Goal: Information Seeking & Learning: Learn about a topic

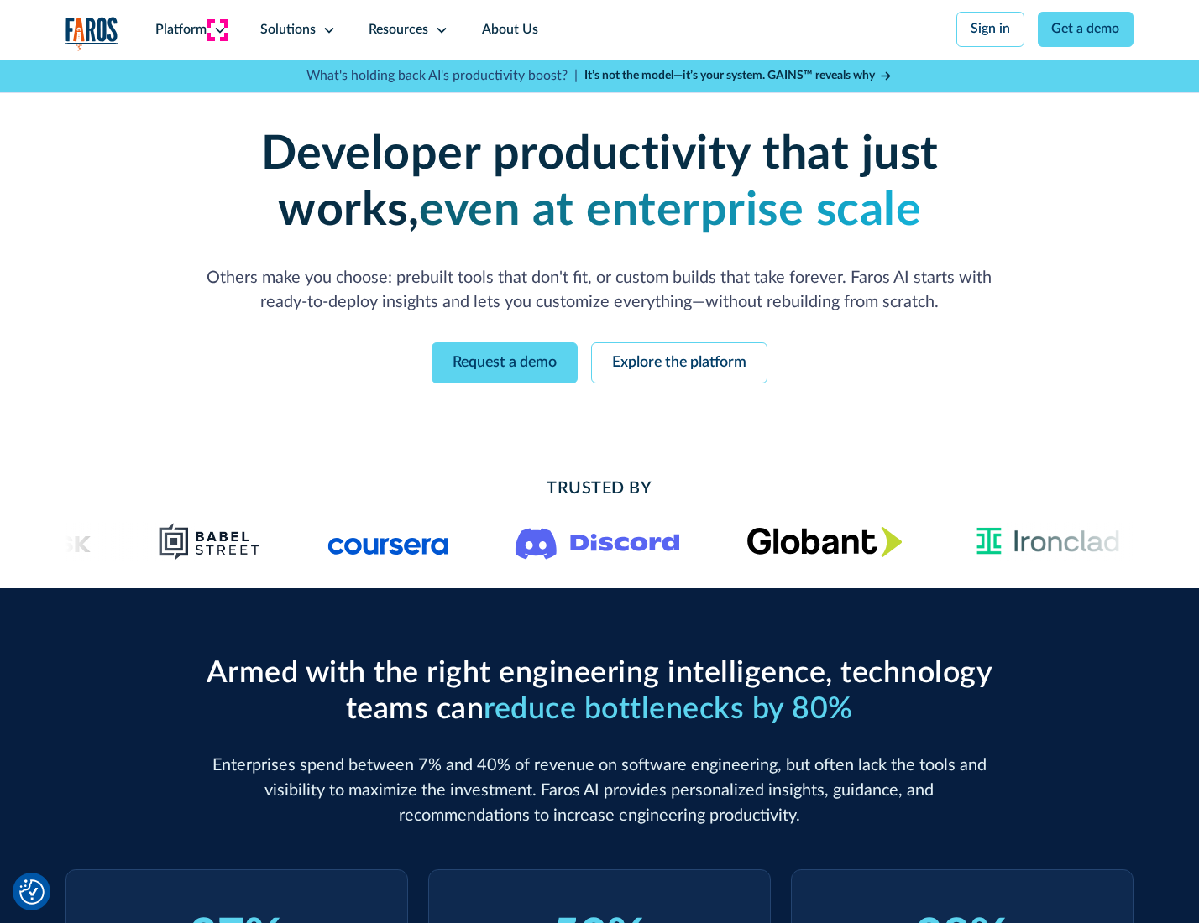
click at [217, 29] on icon at bounding box center [219, 30] width 13 height 13
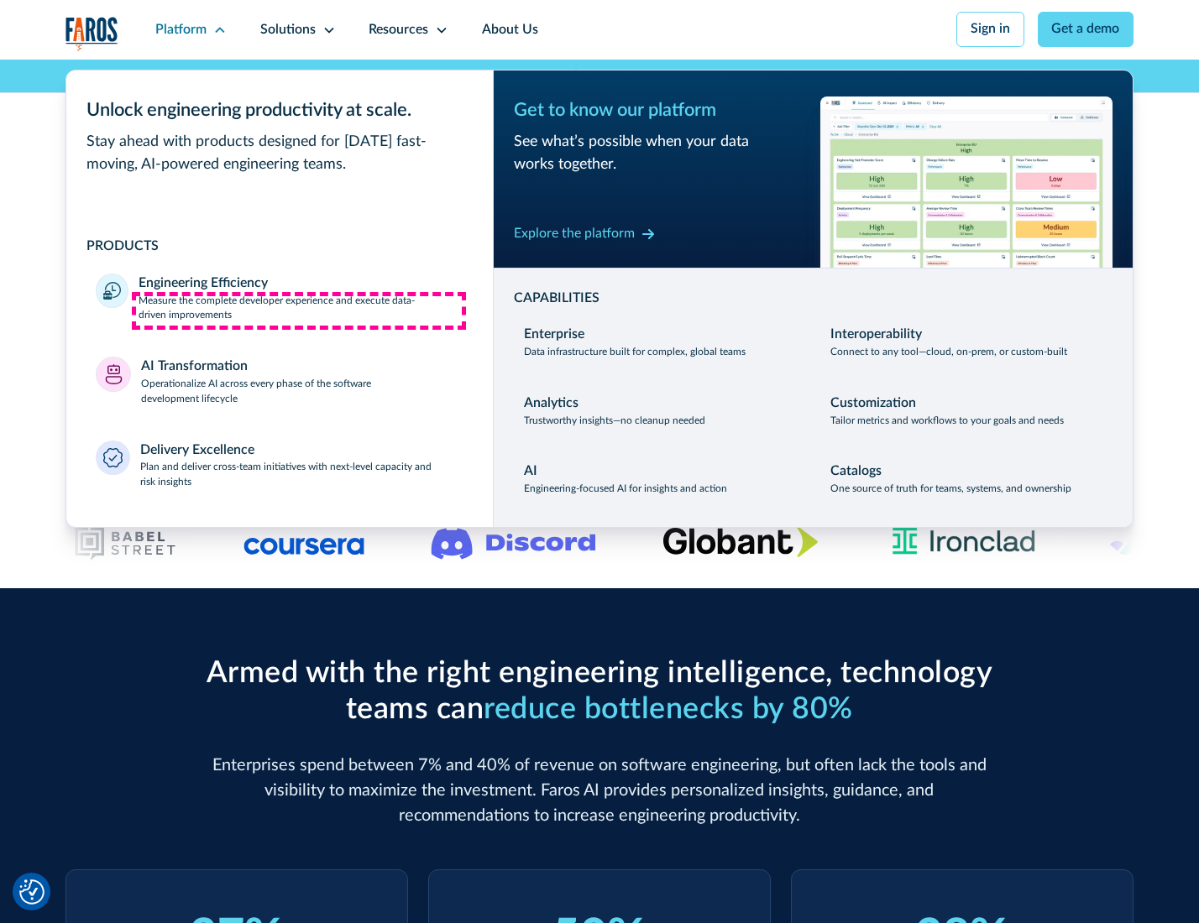
click at [299, 311] on p "Measure the complete developer experience and execute data-driven improvements" at bounding box center [301, 309] width 324 height 30
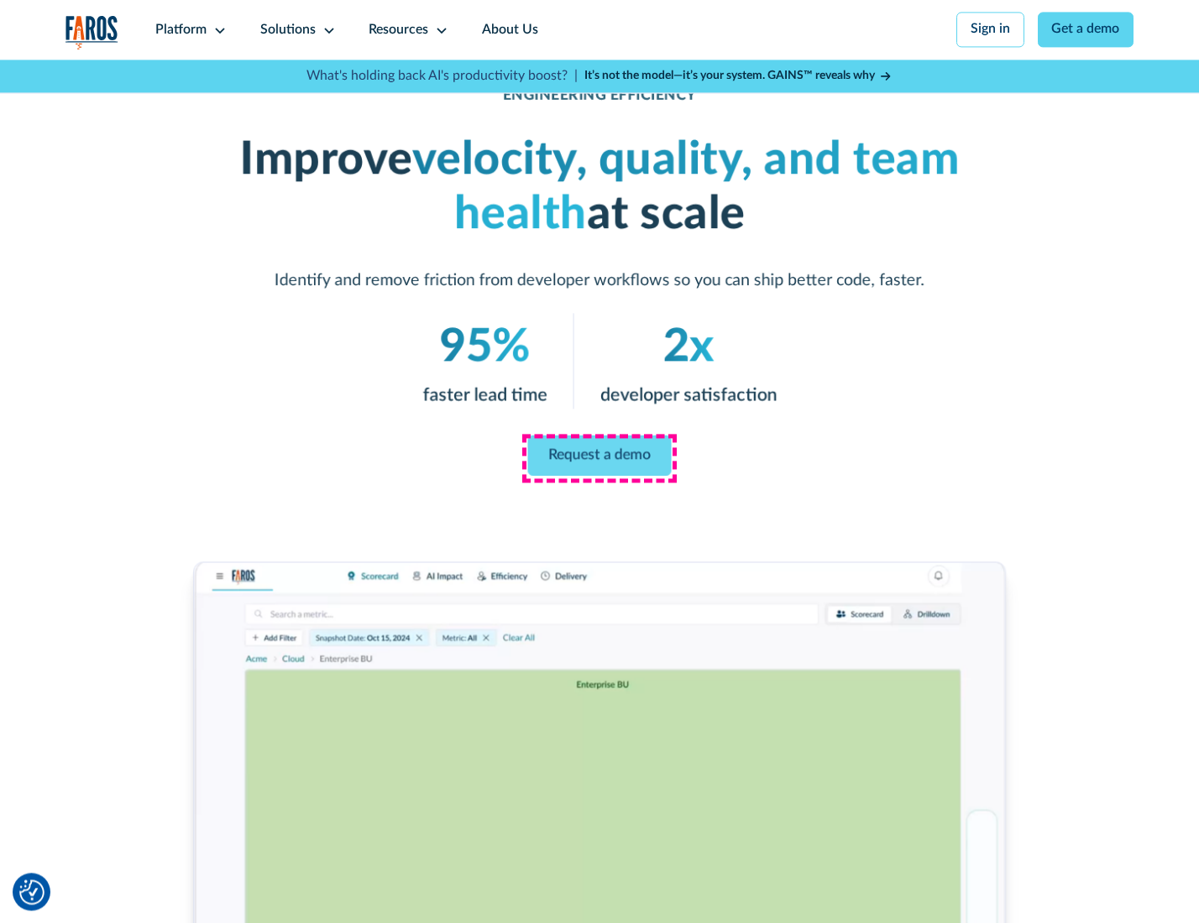
click at [599, 458] on link "Request a demo" at bounding box center [600, 456] width 144 height 40
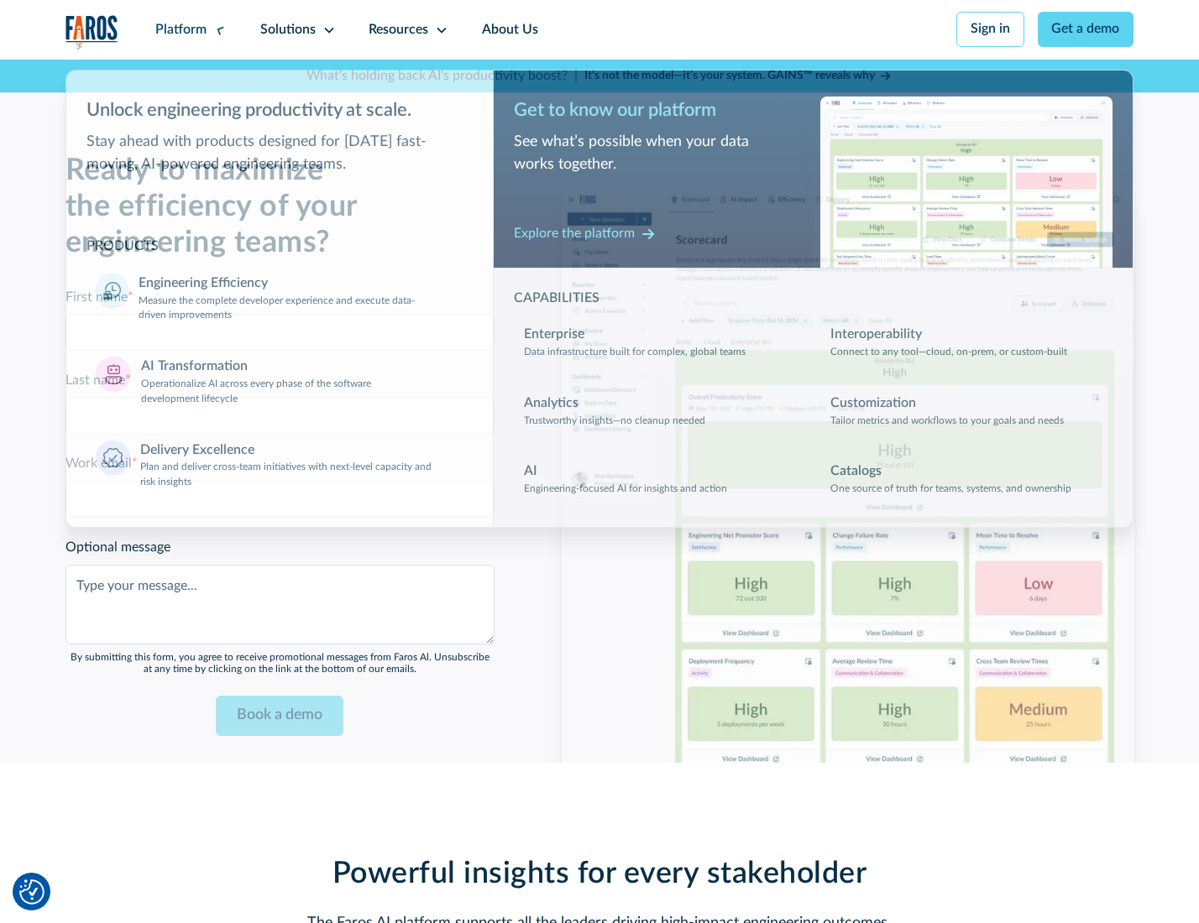
scroll to position [3654, 0]
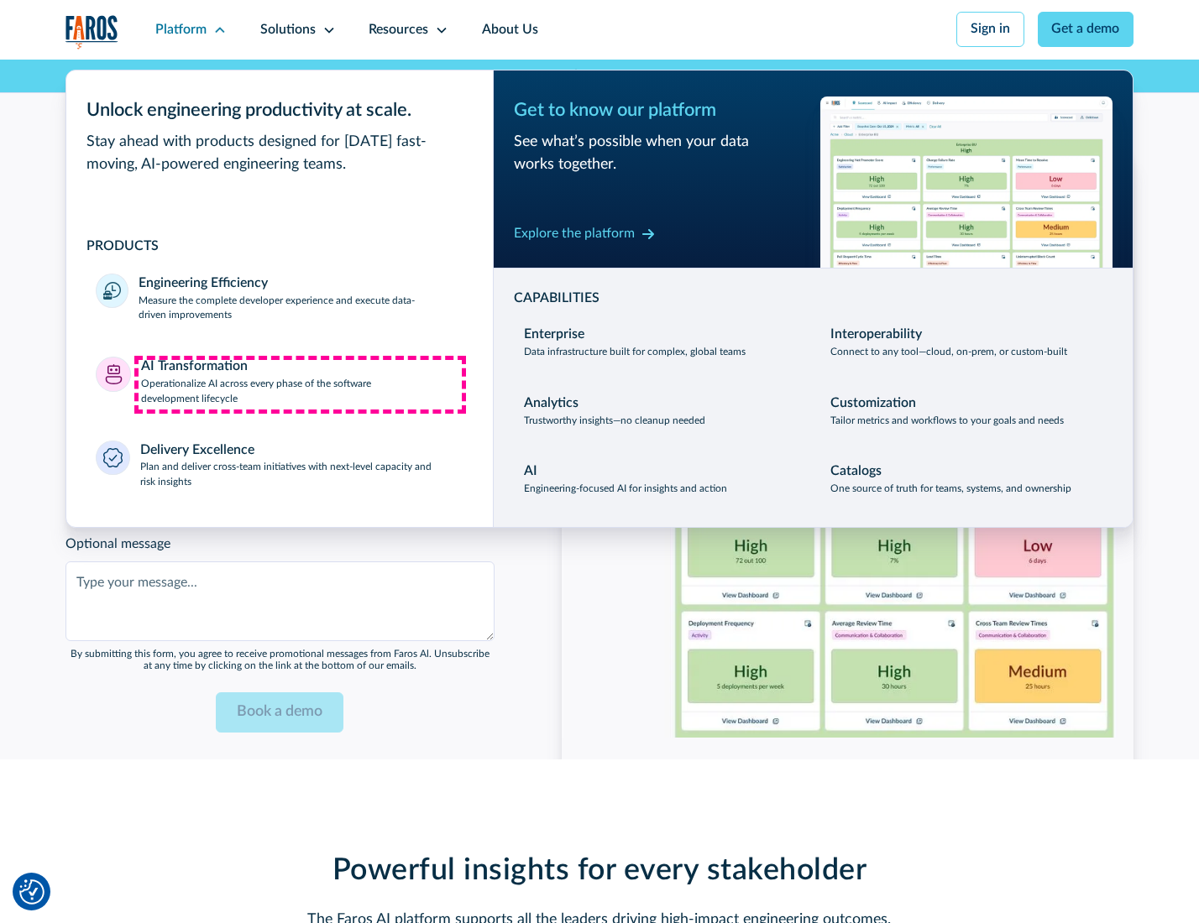
click at [300, 384] on p "Operationalize AI across every phase of the software development lifecycle" at bounding box center [302, 392] width 322 height 30
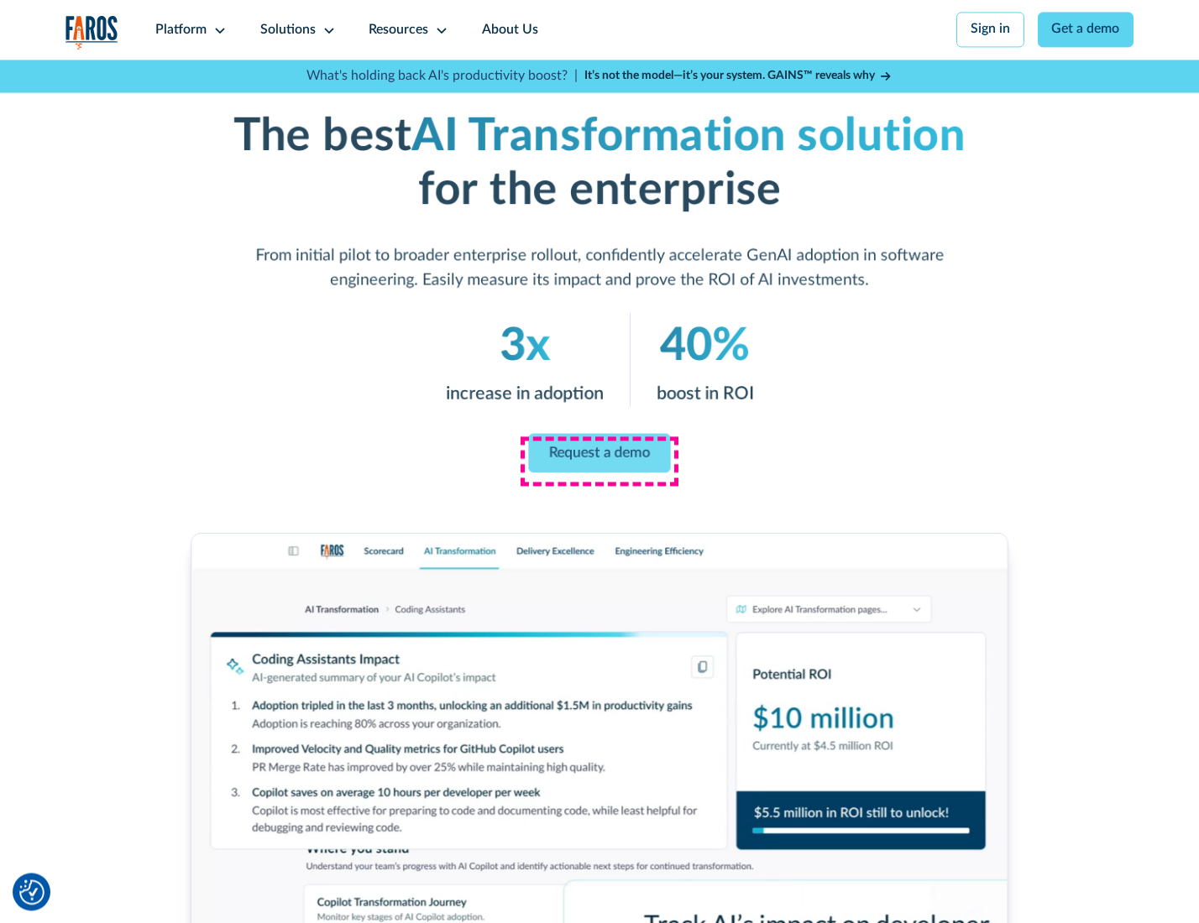
click at [599, 456] on link "Request a demo" at bounding box center [599, 452] width 142 height 39
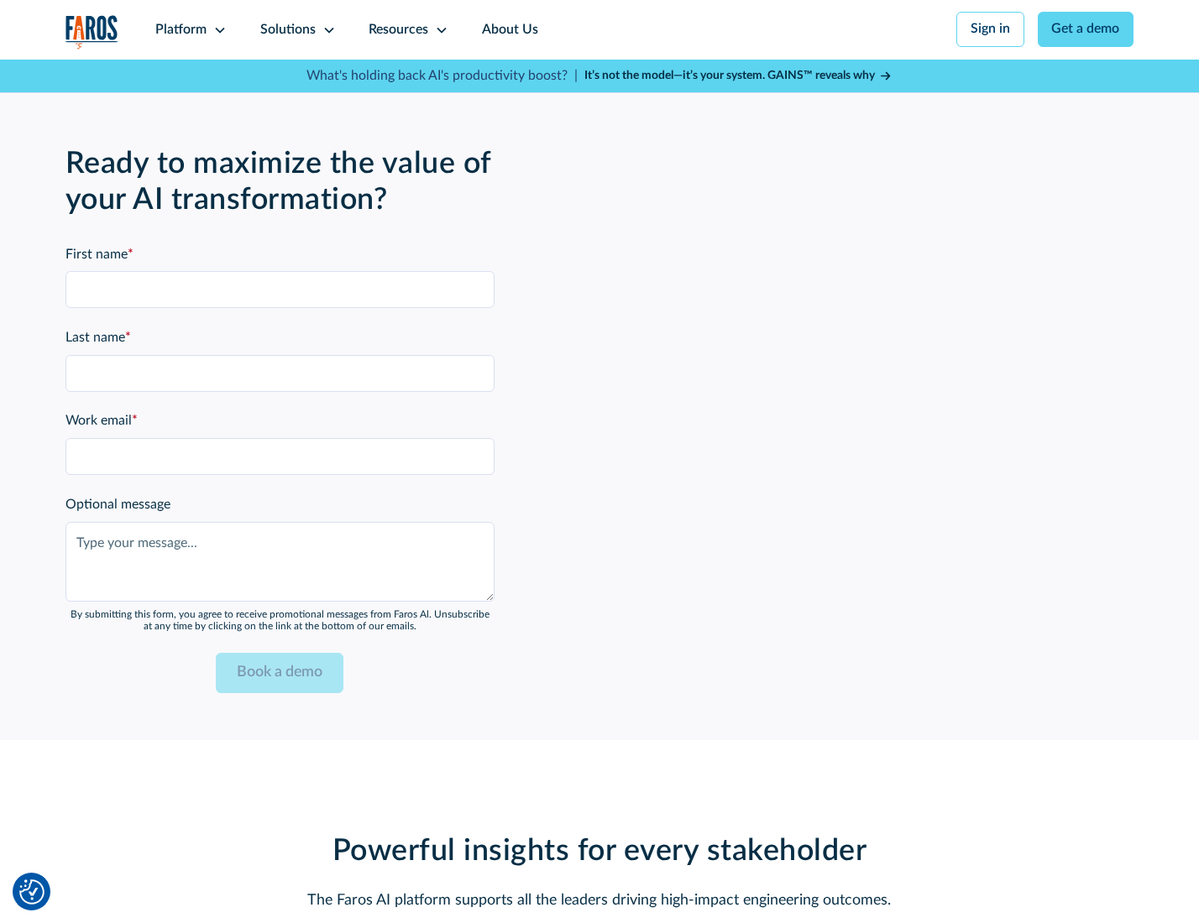
scroll to position [4059, 0]
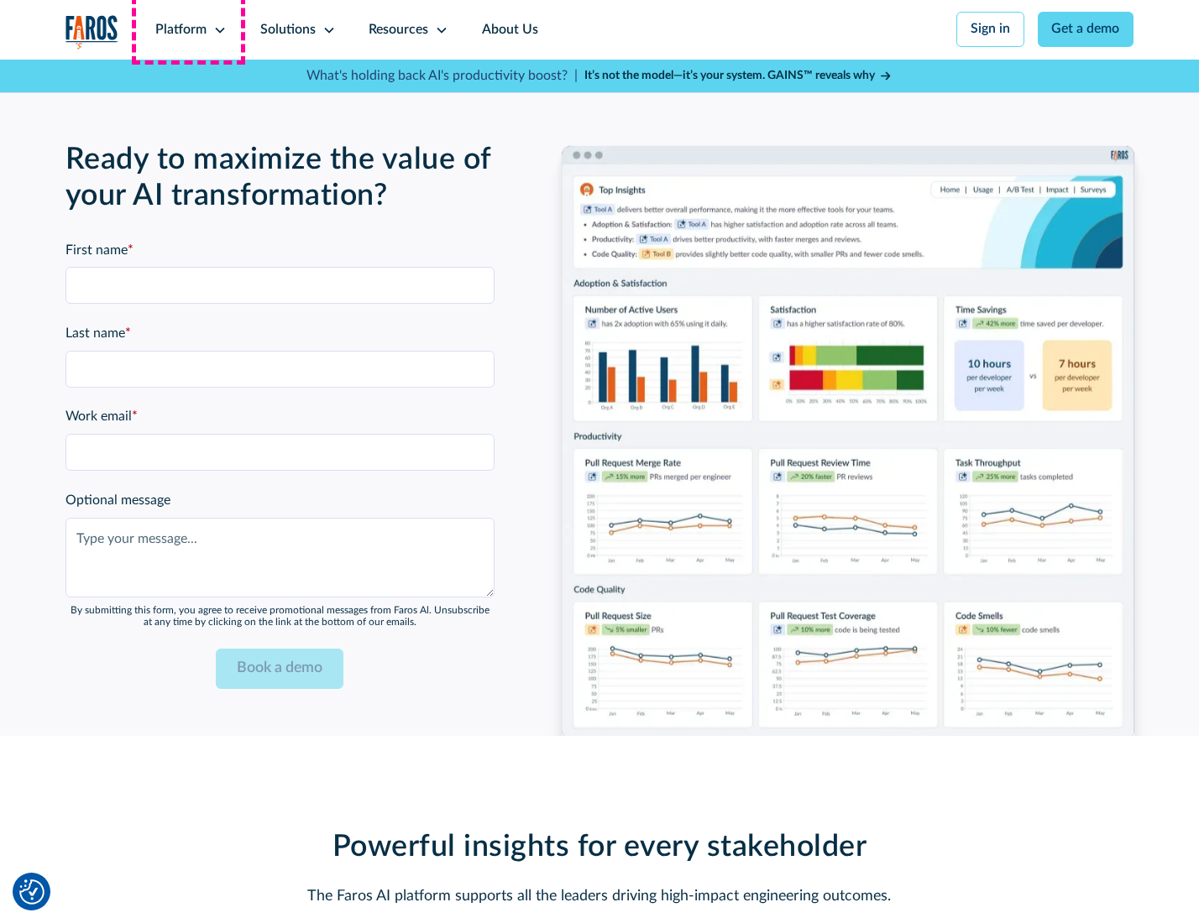
click at [188, 29] on div "Platform" at bounding box center [180, 30] width 51 height 20
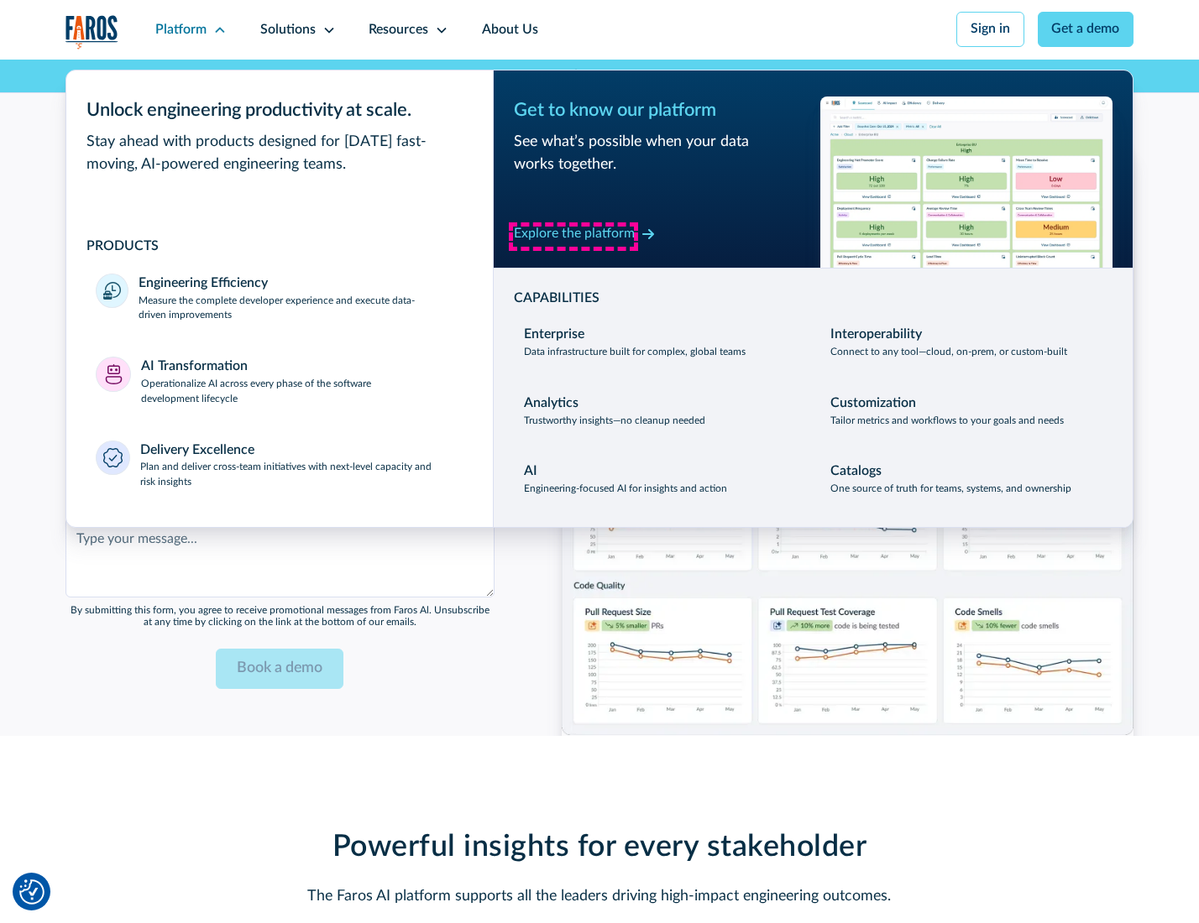
click at [573, 236] on div "Explore the platform" at bounding box center [574, 234] width 121 height 20
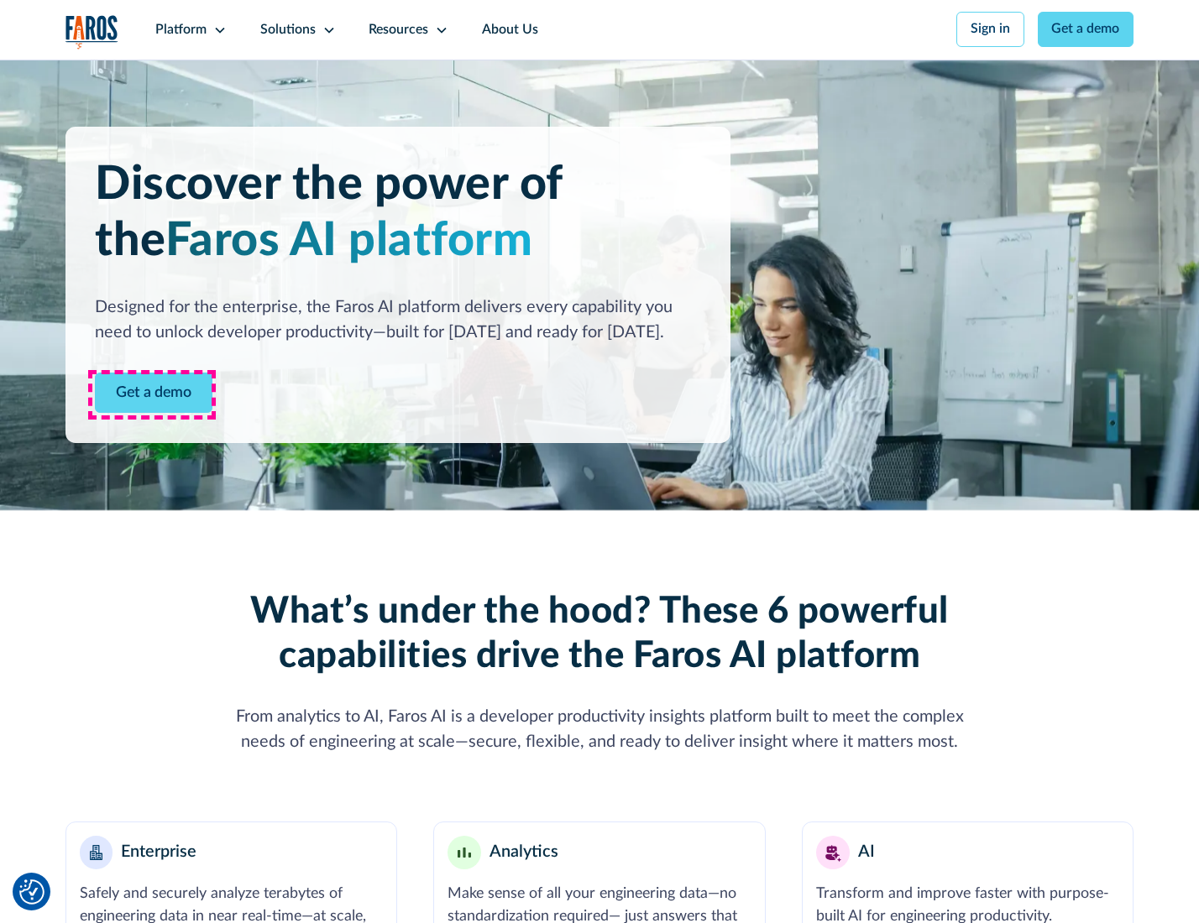
click at [152, 395] on link "Get a demo" at bounding box center [154, 393] width 118 height 41
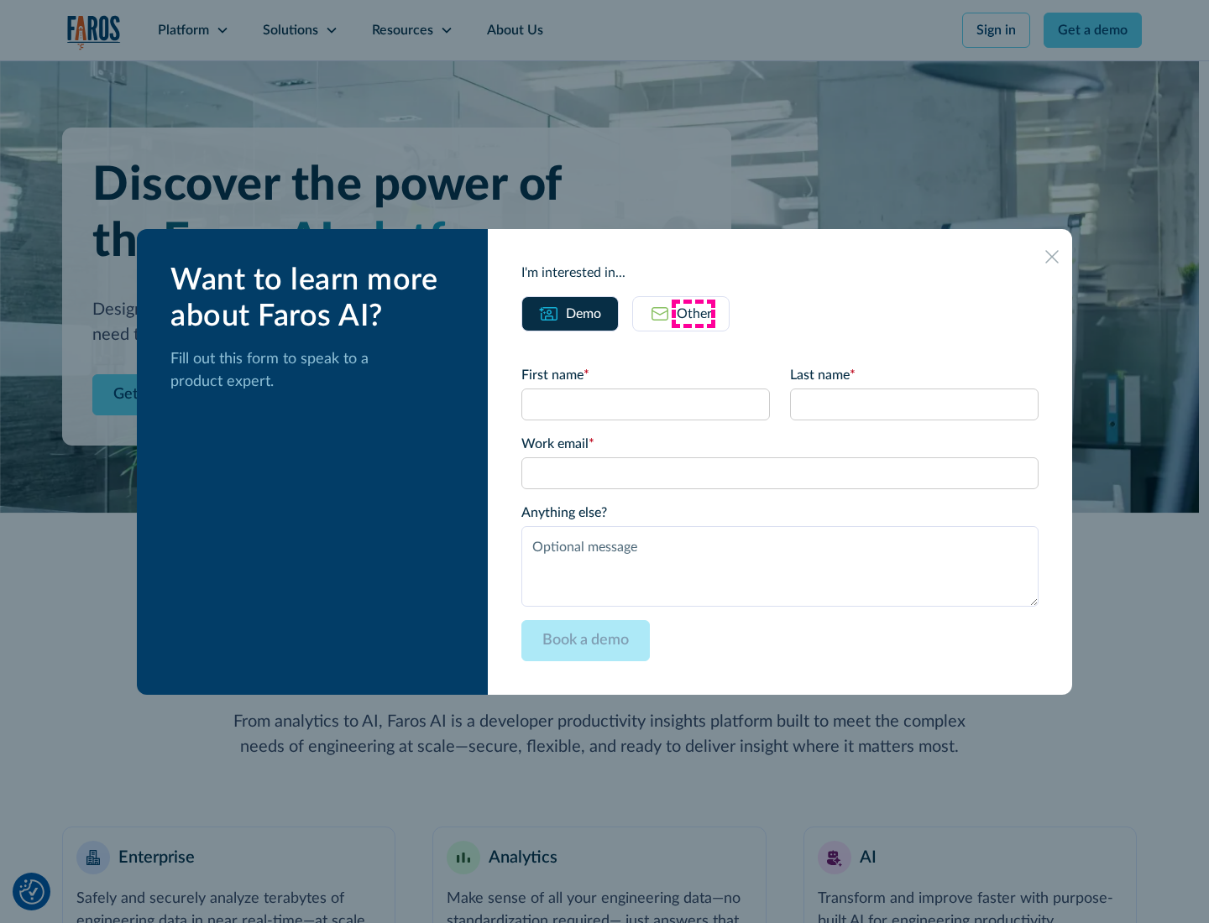
click at [693, 313] on div "Other" at bounding box center [694, 314] width 35 height 20
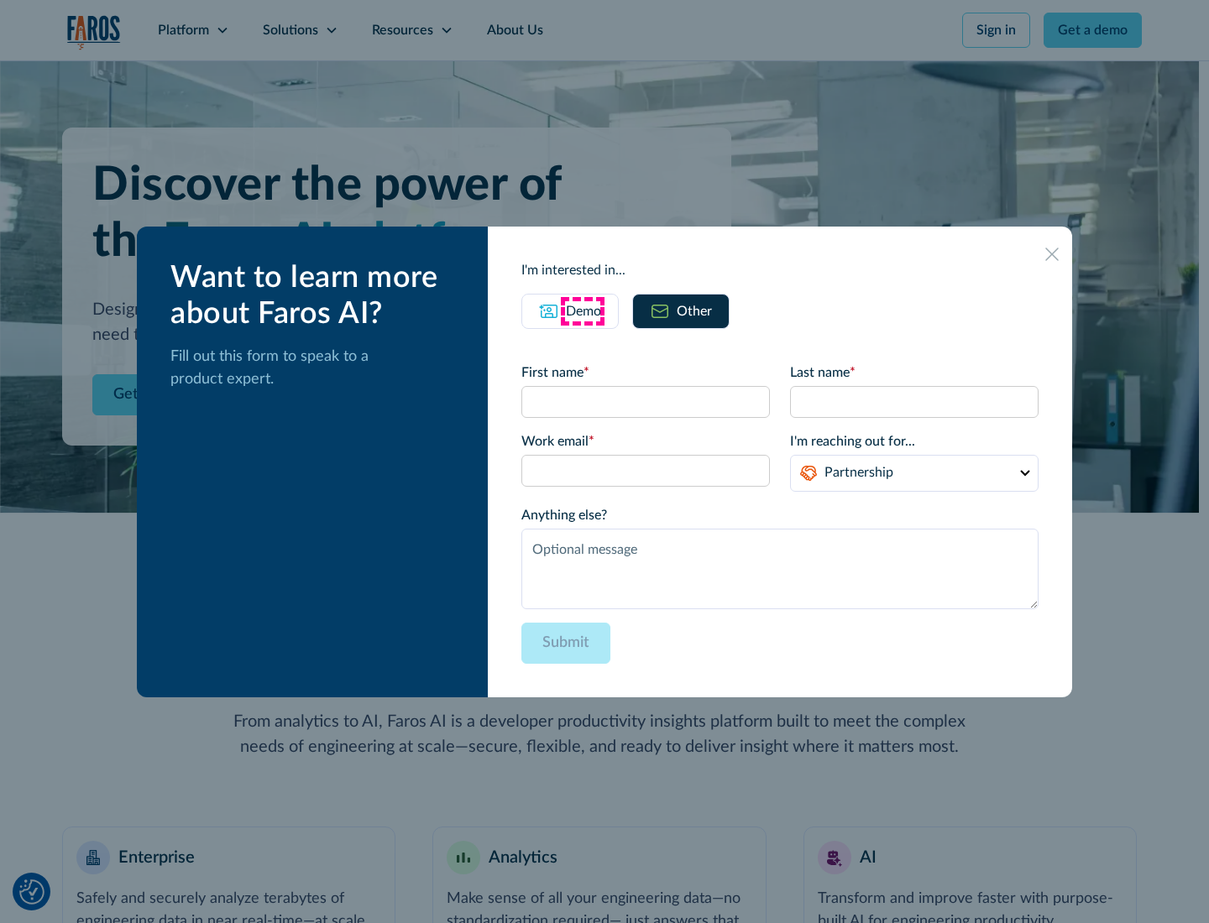
click at [582, 311] on div "Demo" at bounding box center [583, 311] width 35 height 20
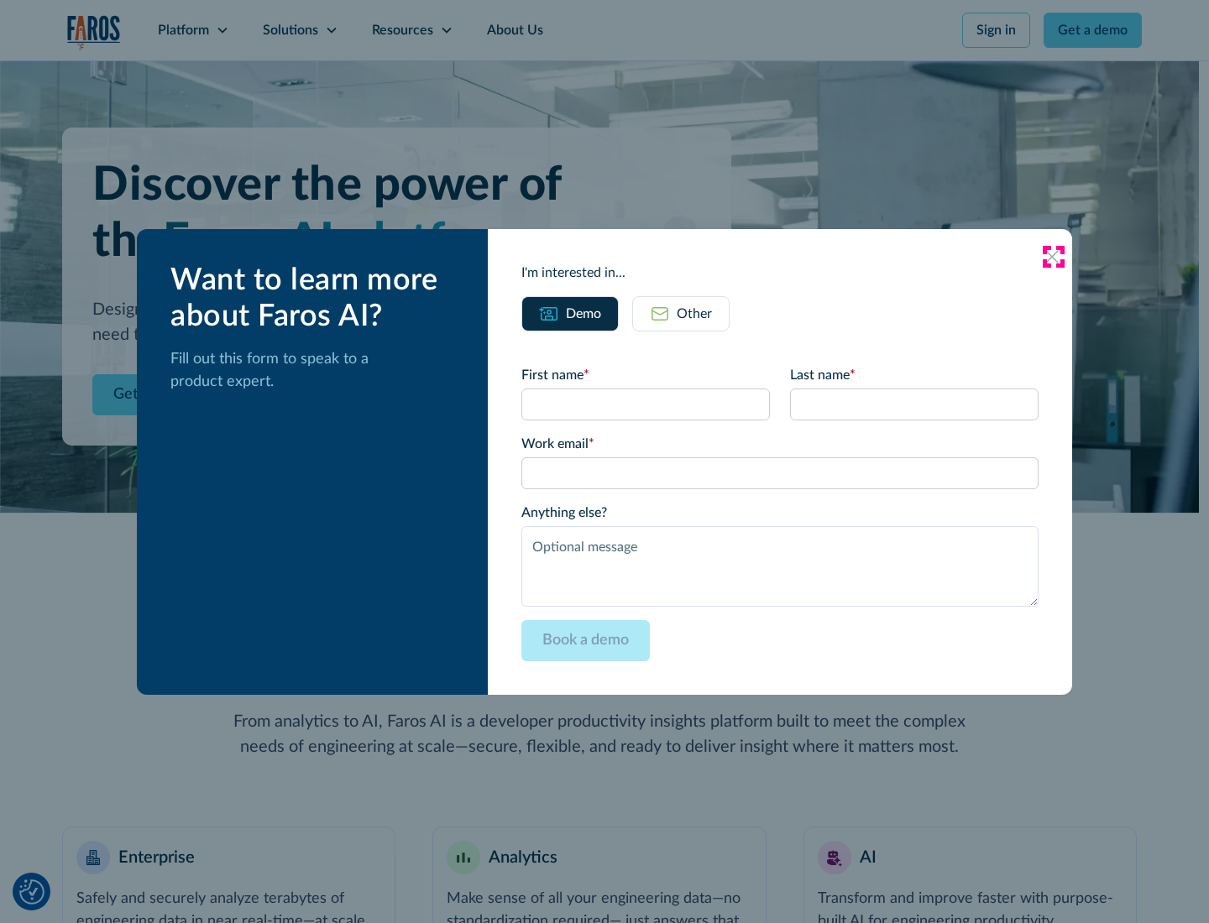
click at [1053, 256] on icon at bounding box center [1051, 256] width 13 height 13
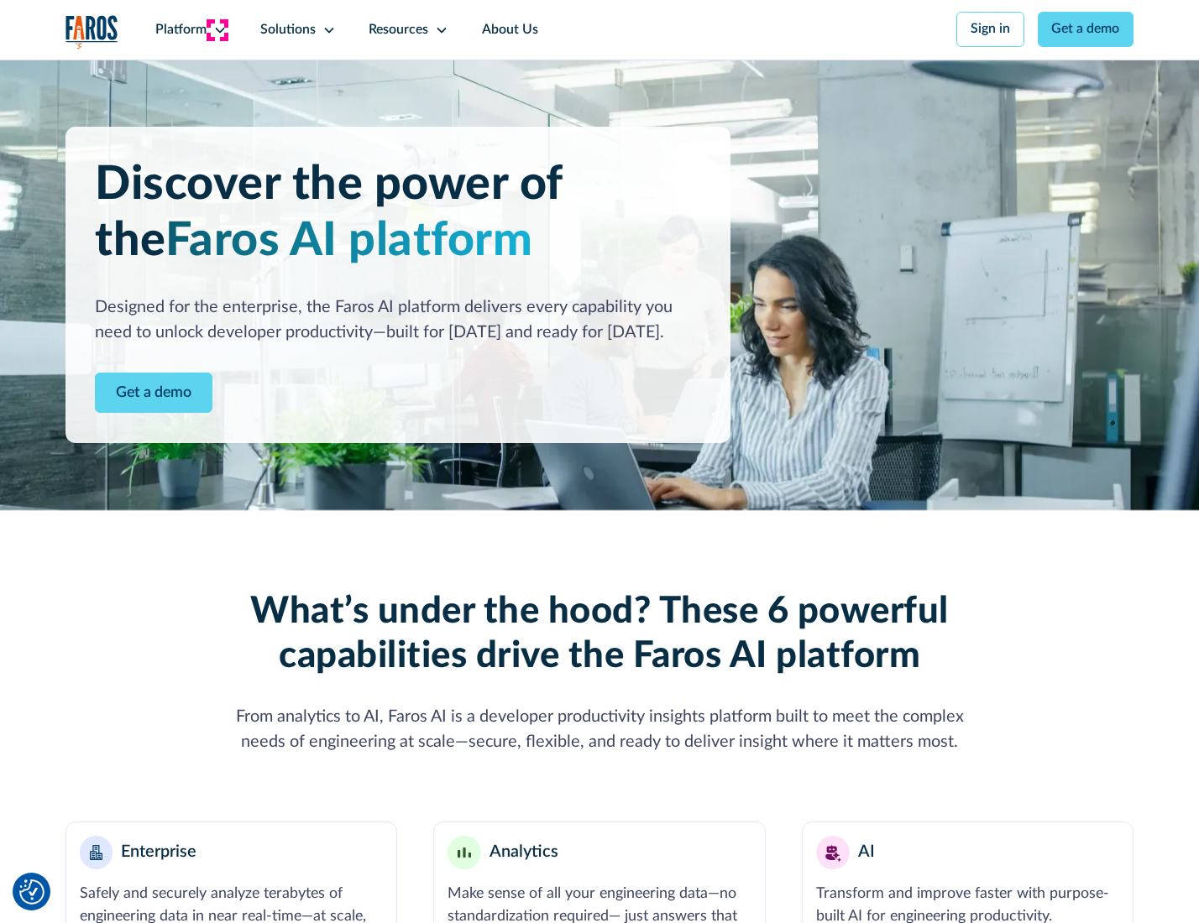
click at [217, 29] on icon at bounding box center [219, 30] width 13 height 13
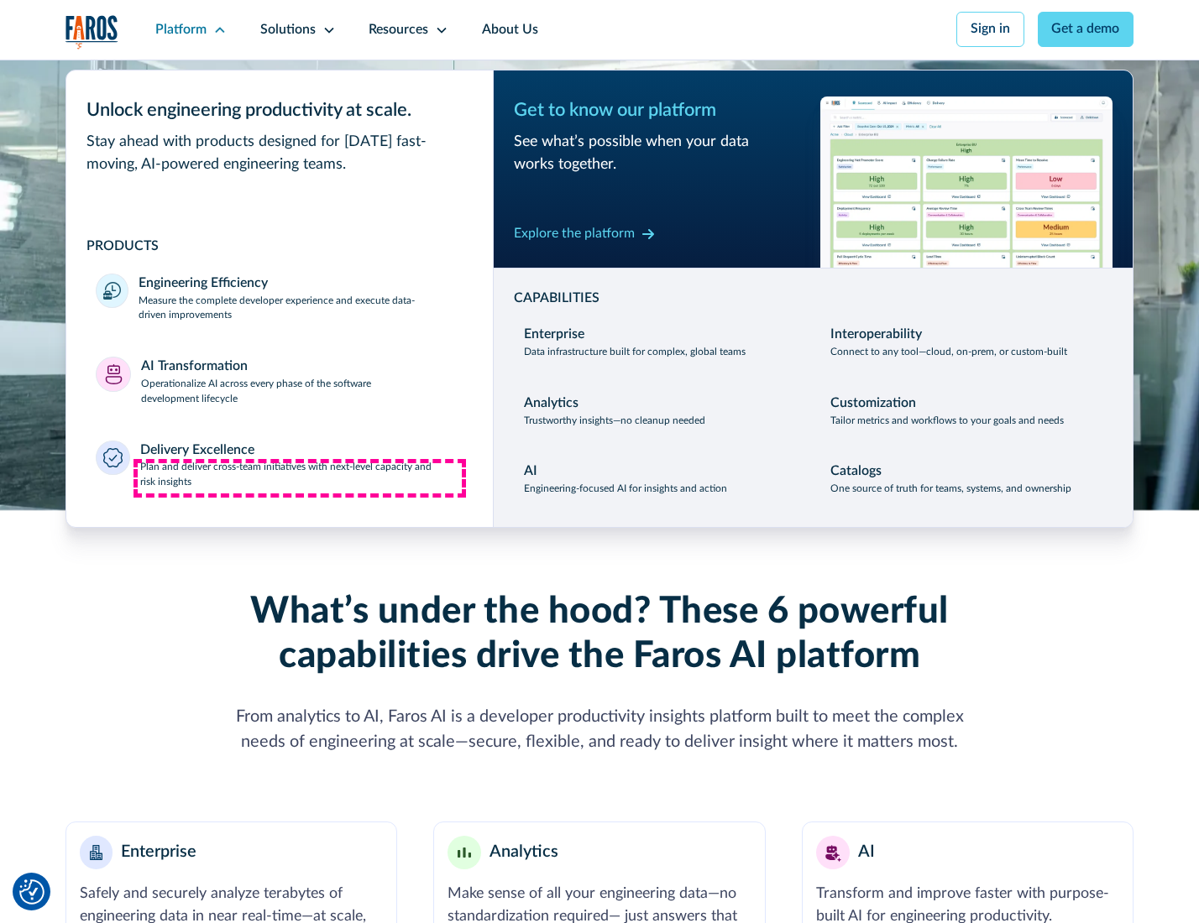
click at [300, 479] on p "Plan and deliver cross-team initiatives with next-level capacity and risk insig…" at bounding box center [301, 475] width 323 height 30
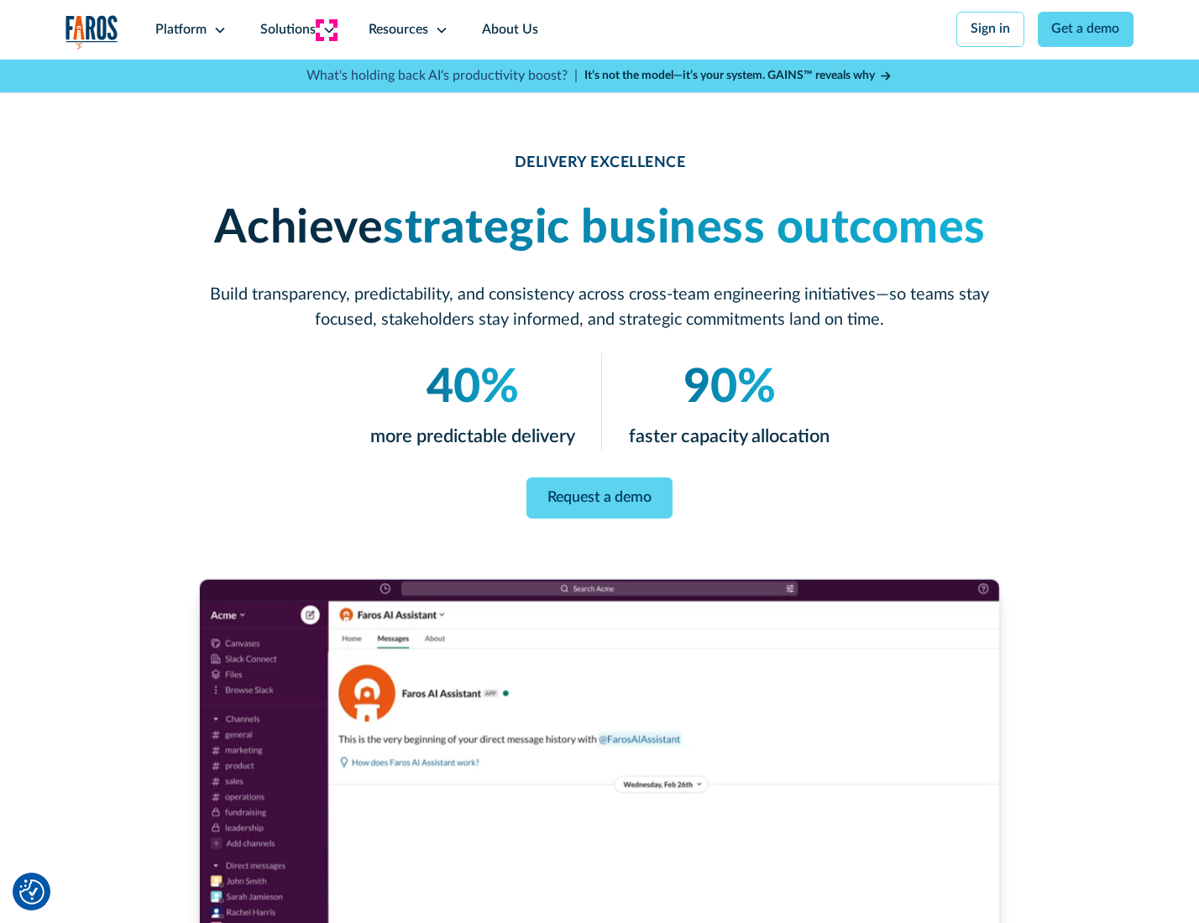
click at [326, 29] on icon at bounding box center [328, 30] width 13 height 13
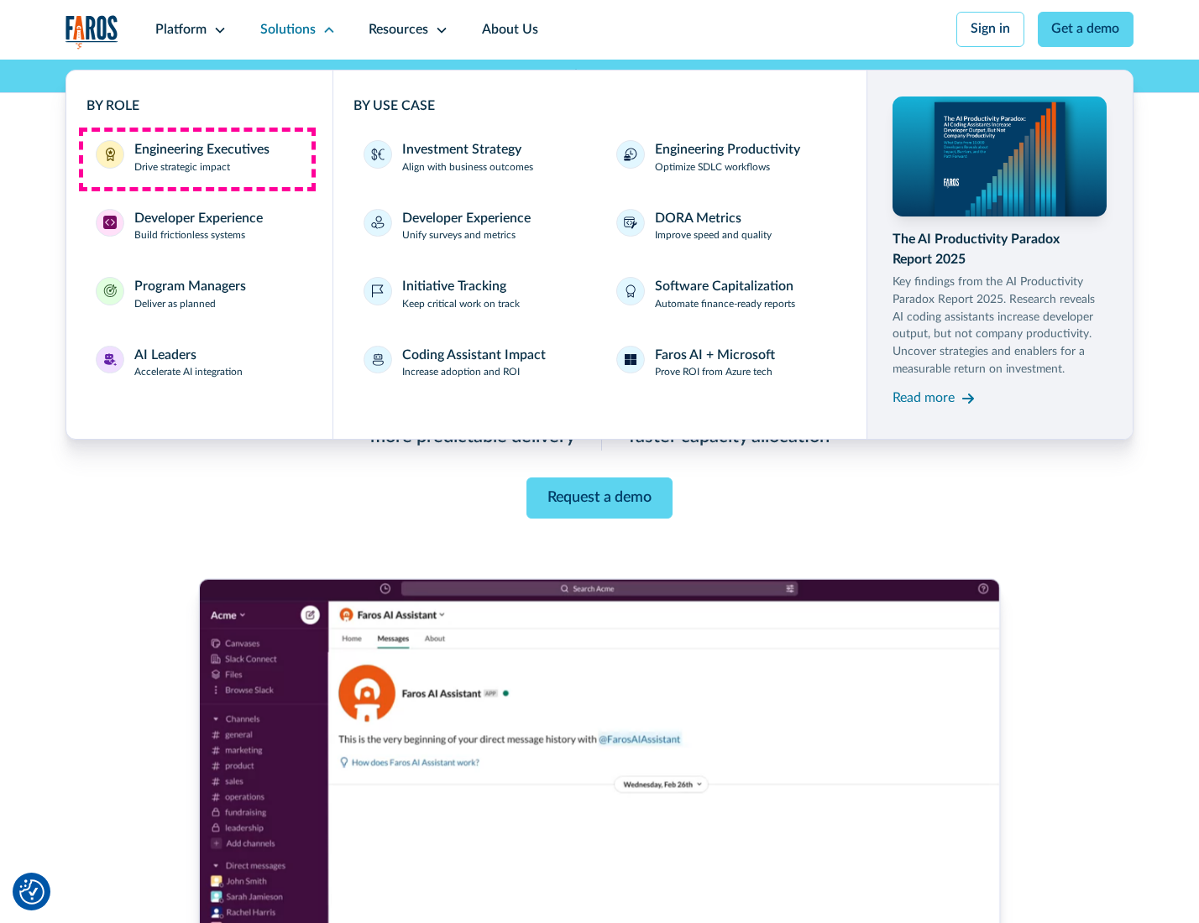
click at [196, 159] on div "Engineering Executives" at bounding box center [201, 150] width 135 height 20
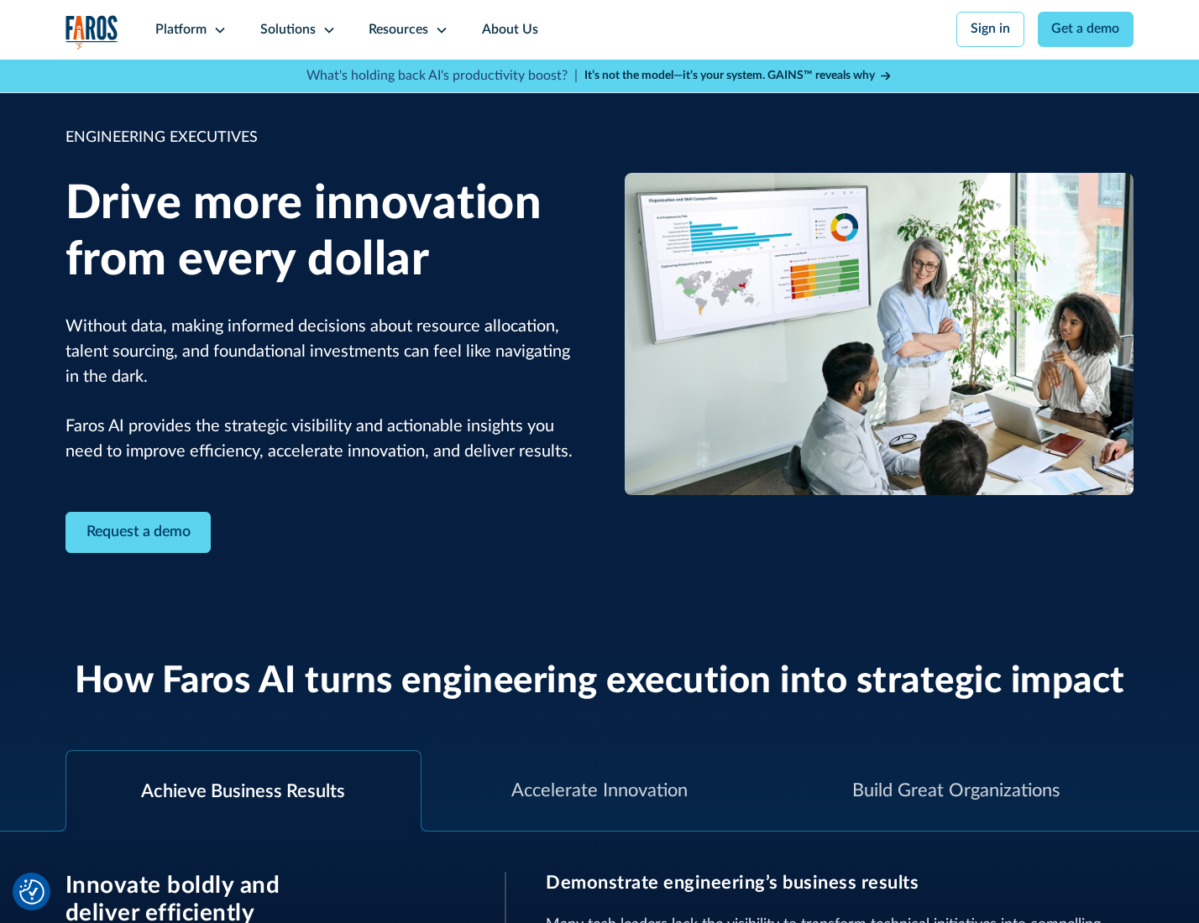
click at [326, 29] on icon at bounding box center [328, 30] width 13 height 13
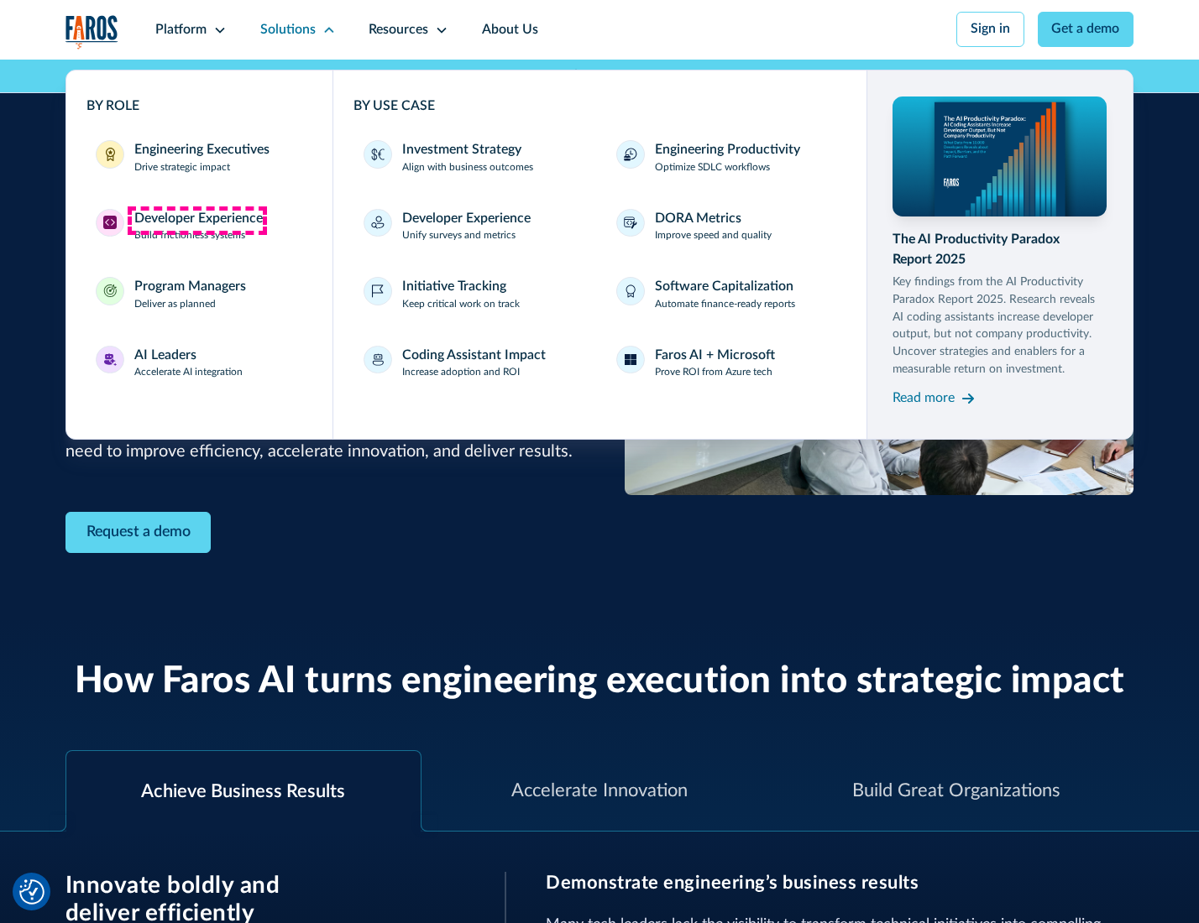
click at [196, 220] on div "Developer Experience" at bounding box center [198, 219] width 128 height 20
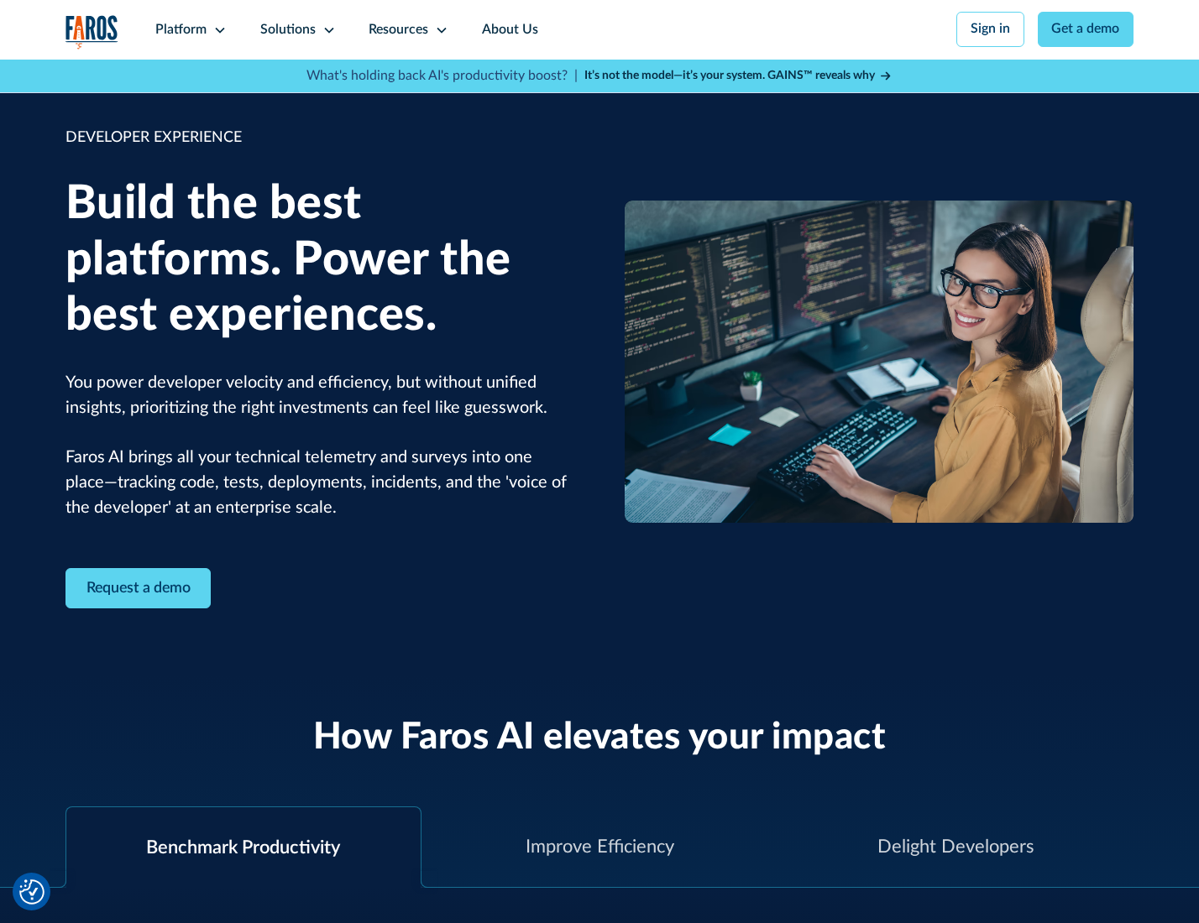
click at [296, 29] on div "Solutions" at bounding box center [287, 30] width 55 height 20
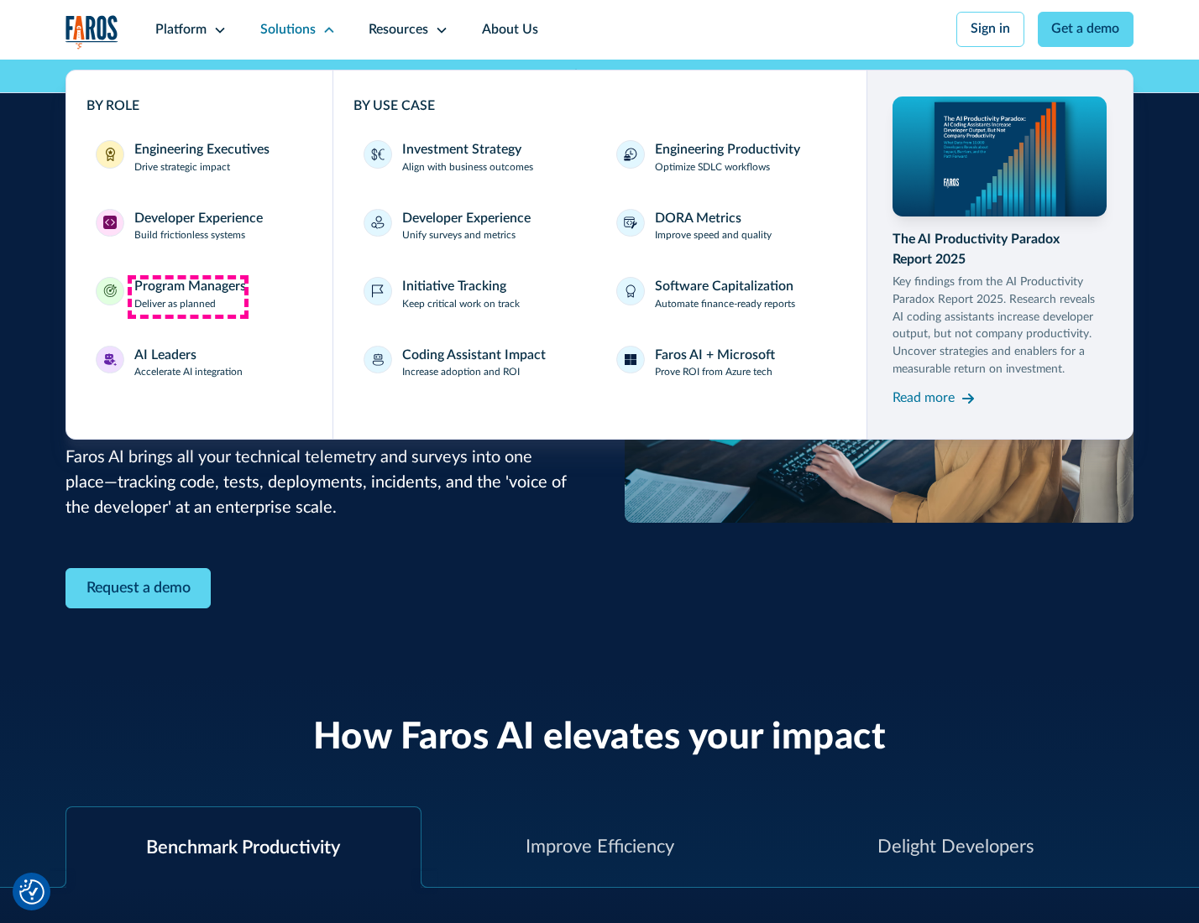
click at [187, 296] on div "Program Managers" at bounding box center [190, 287] width 112 height 20
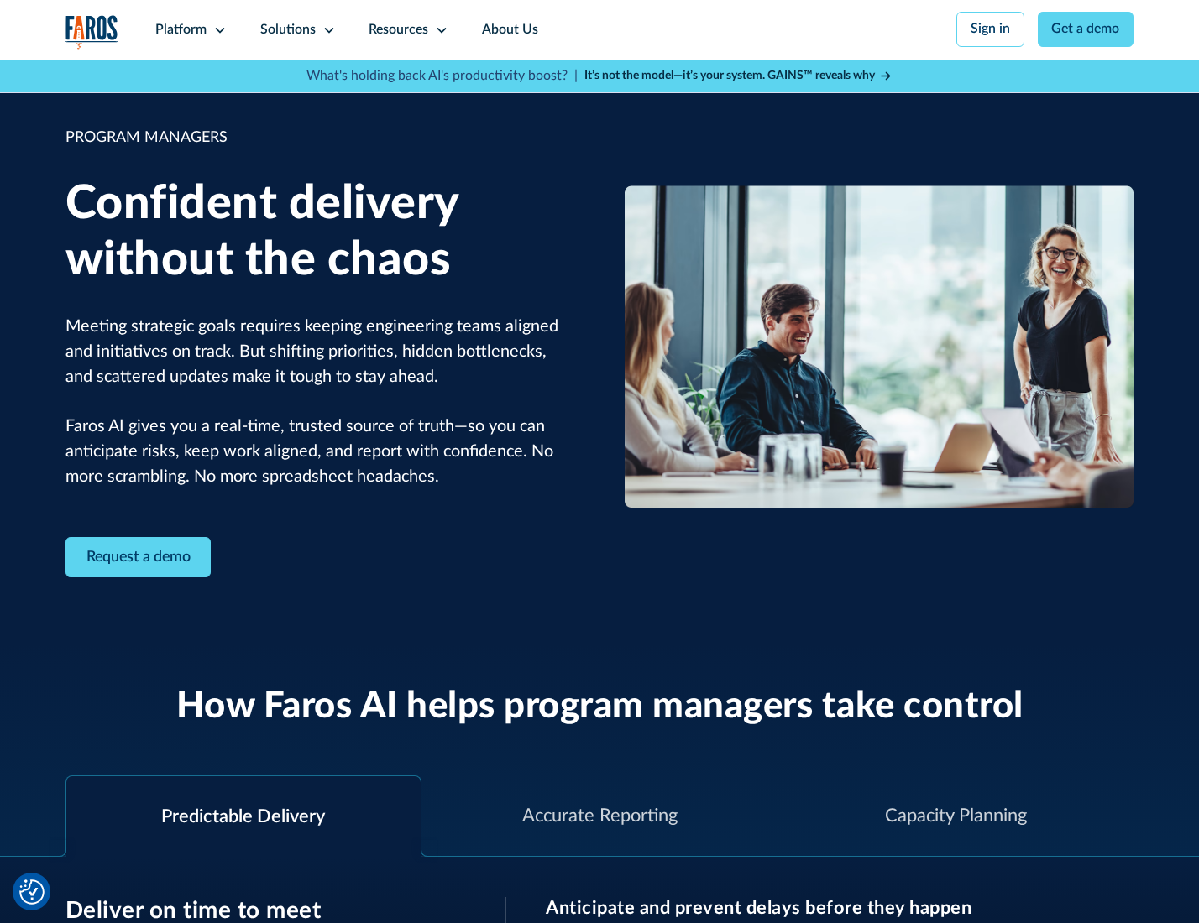
click at [326, 30] on icon at bounding box center [328, 30] width 13 height 13
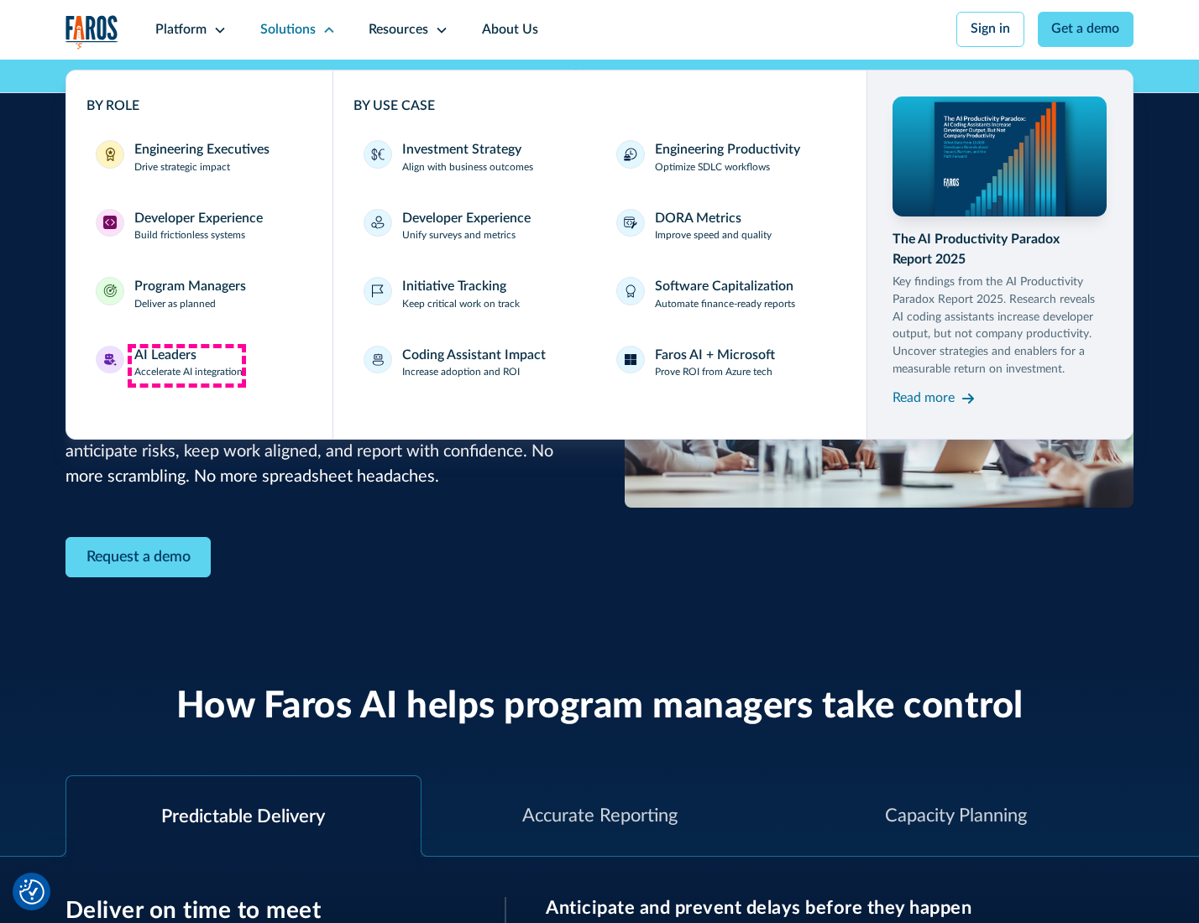
click at [186, 365] on div "AI Leaders" at bounding box center [165, 356] width 62 height 20
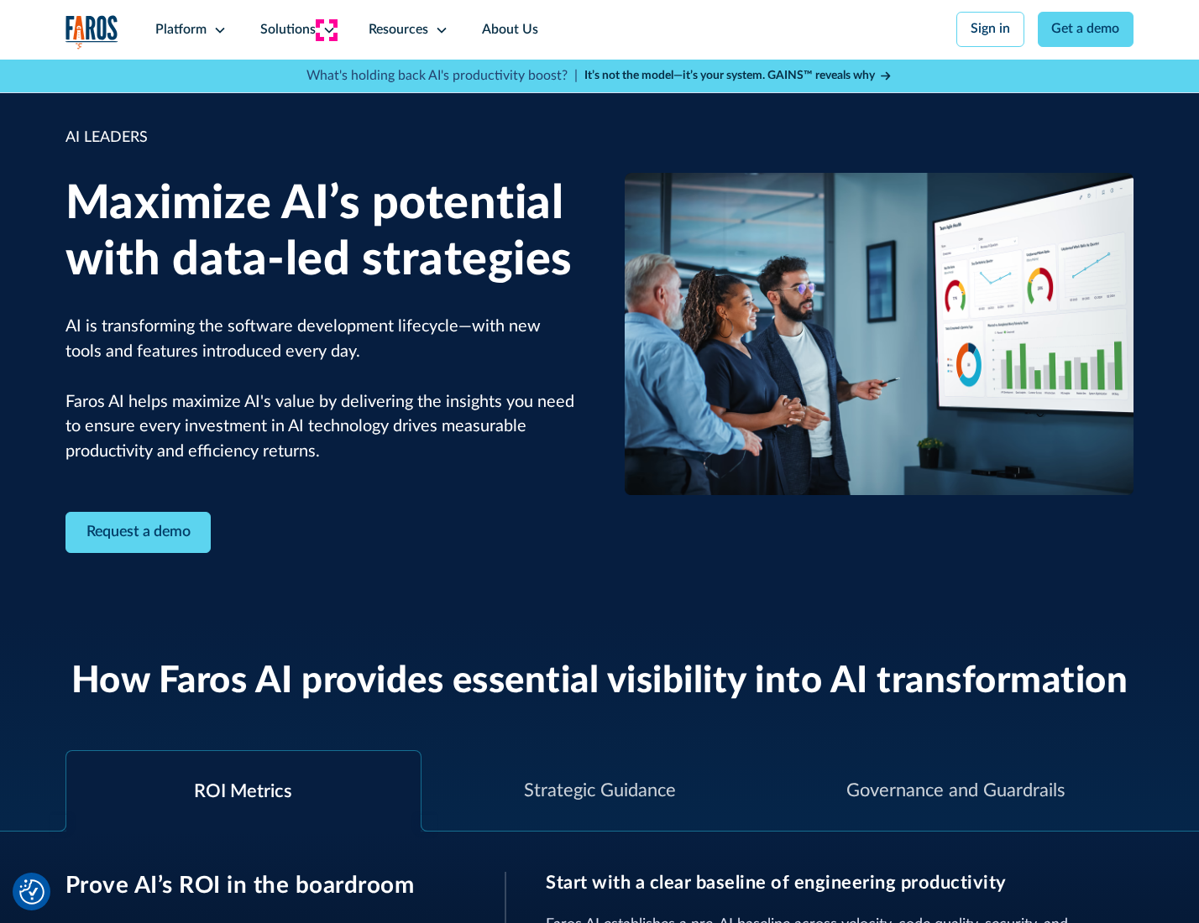
click at [326, 29] on icon at bounding box center [328, 30] width 13 height 13
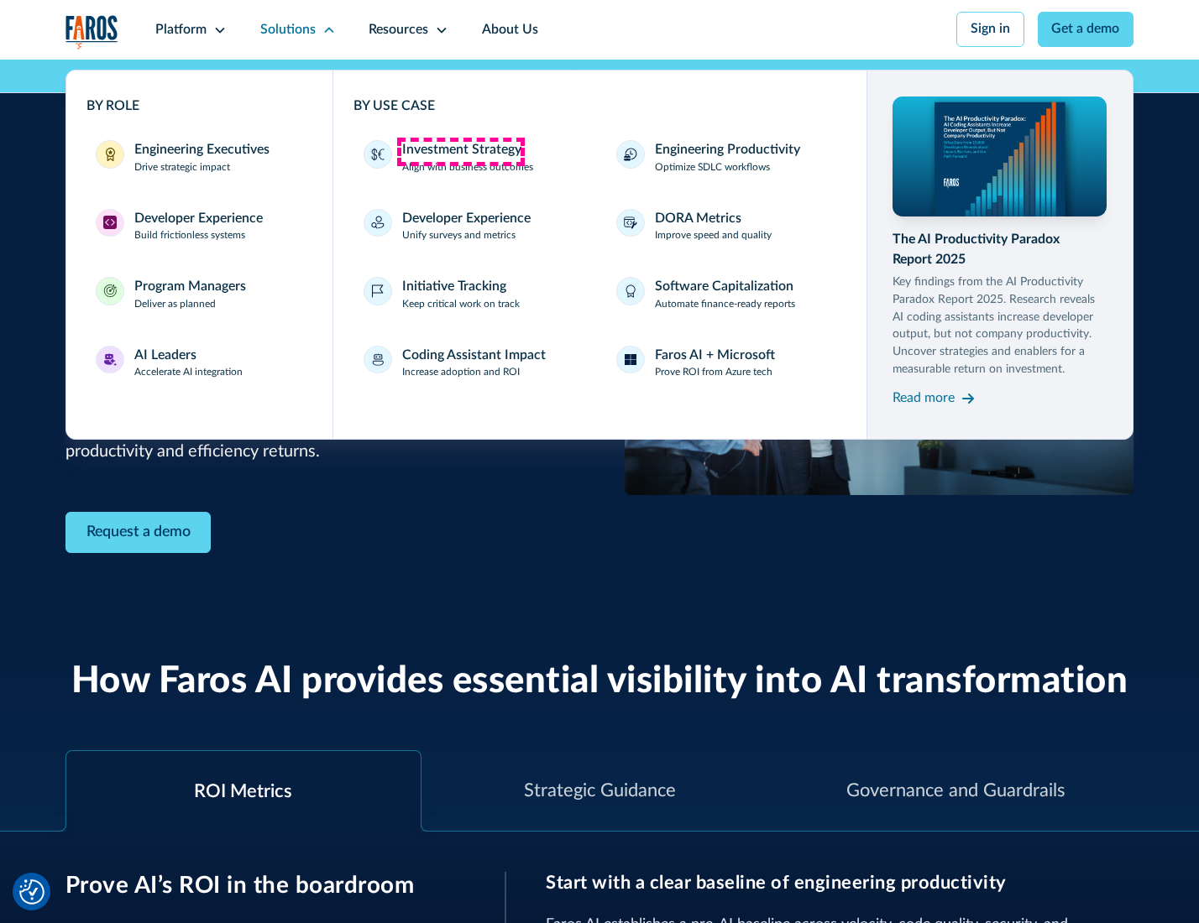
click at [460, 151] on div "Investment Strategy" at bounding box center [461, 150] width 119 height 20
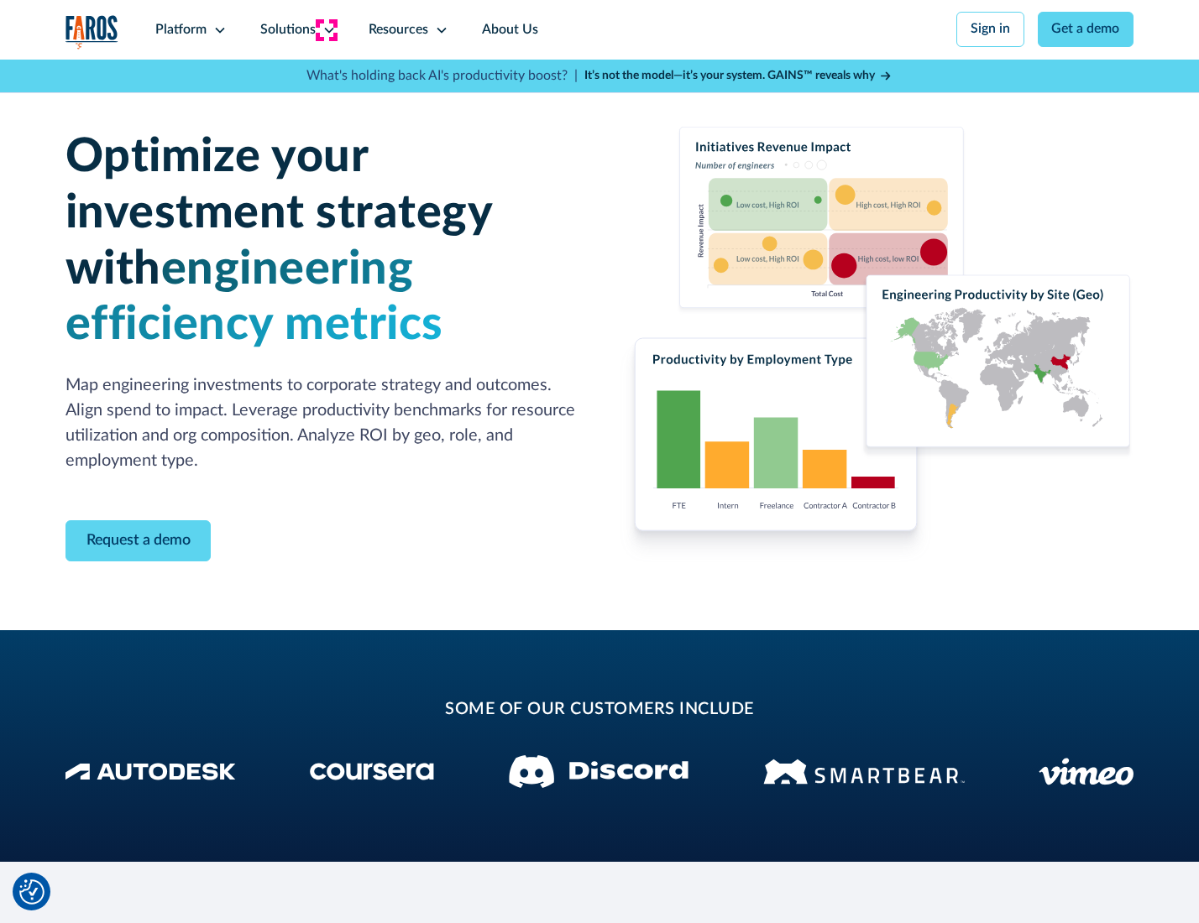
click at [326, 29] on icon at bounding box center [328, 30] width 13 height 13
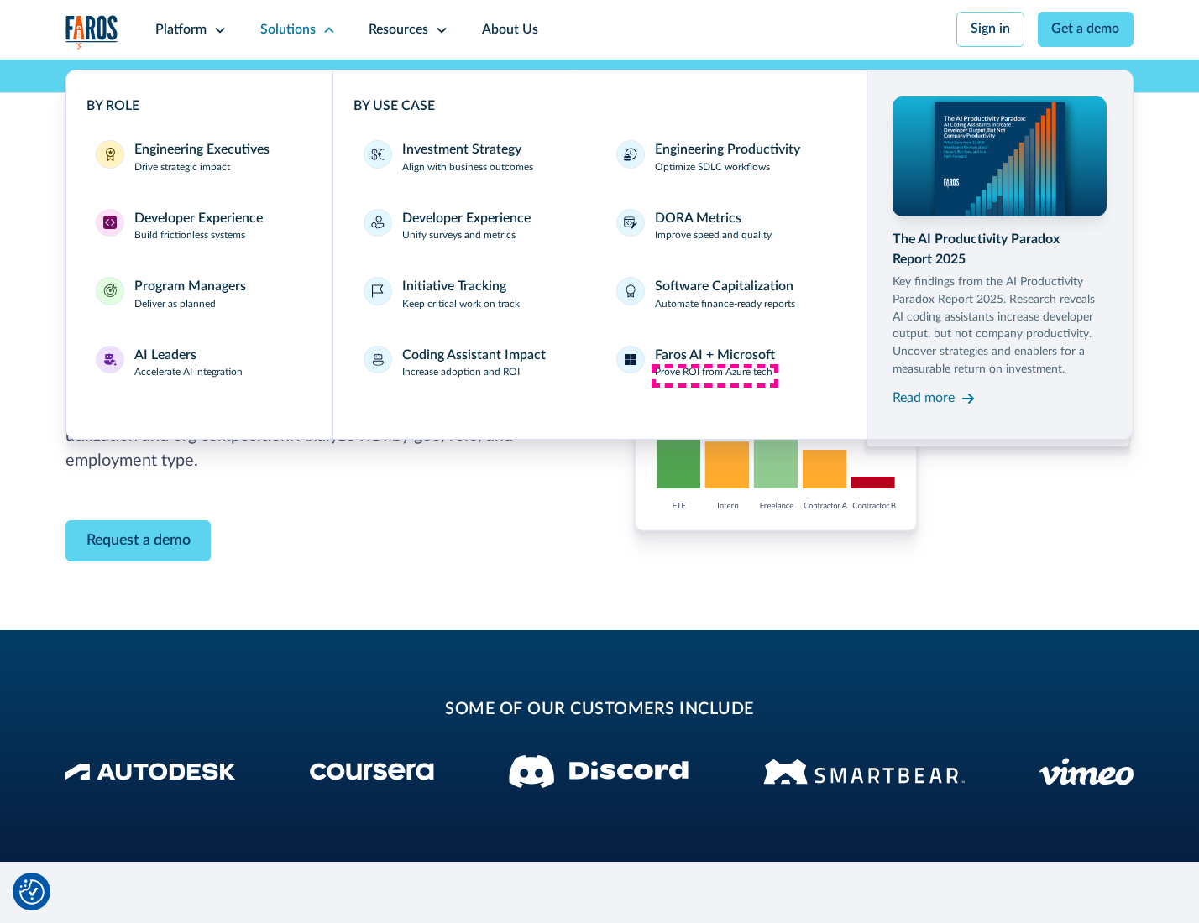
click at [714, 375] on p "Prove ROI from Azure tech" at bounding box center [714, 372] width 118 height 15
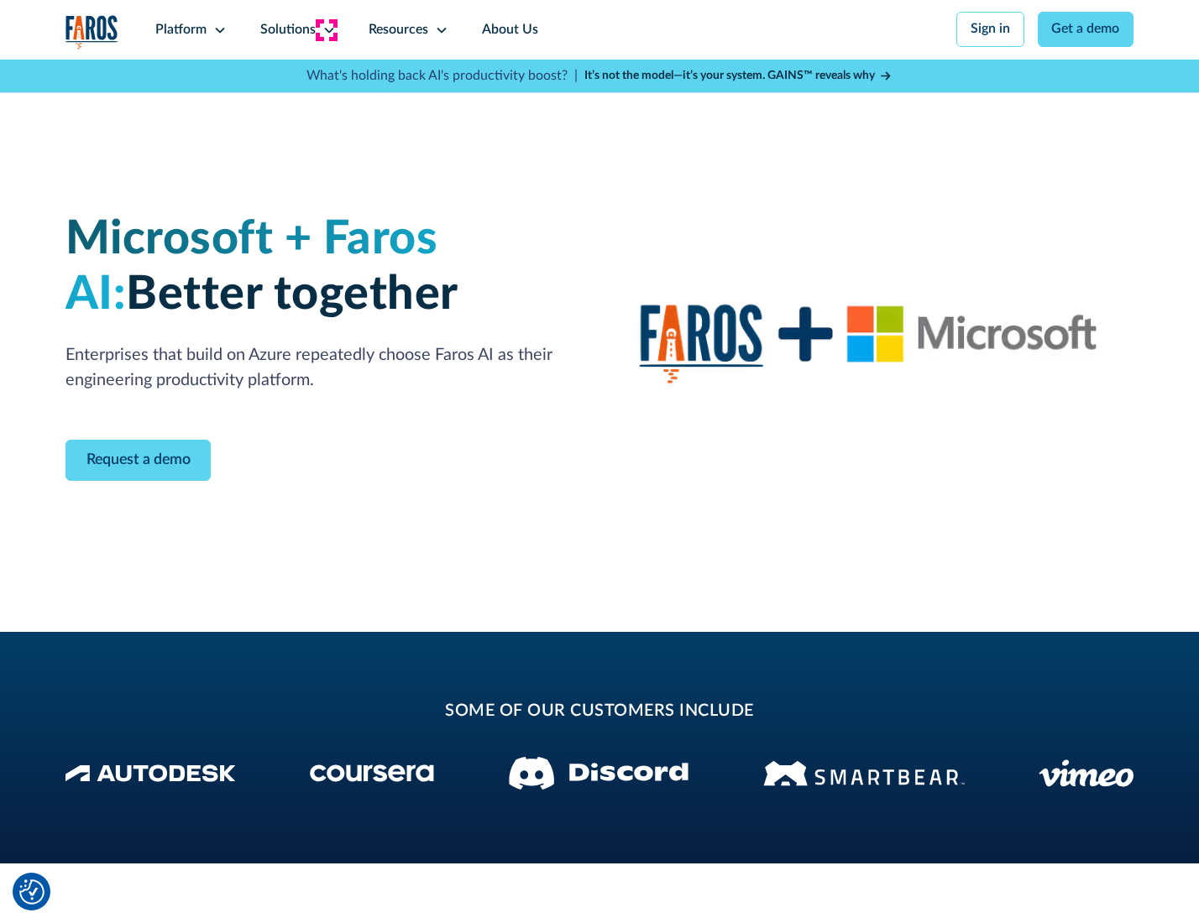
click at [326, 29] on icon at bounding box center [328, 30] width 13 height 13
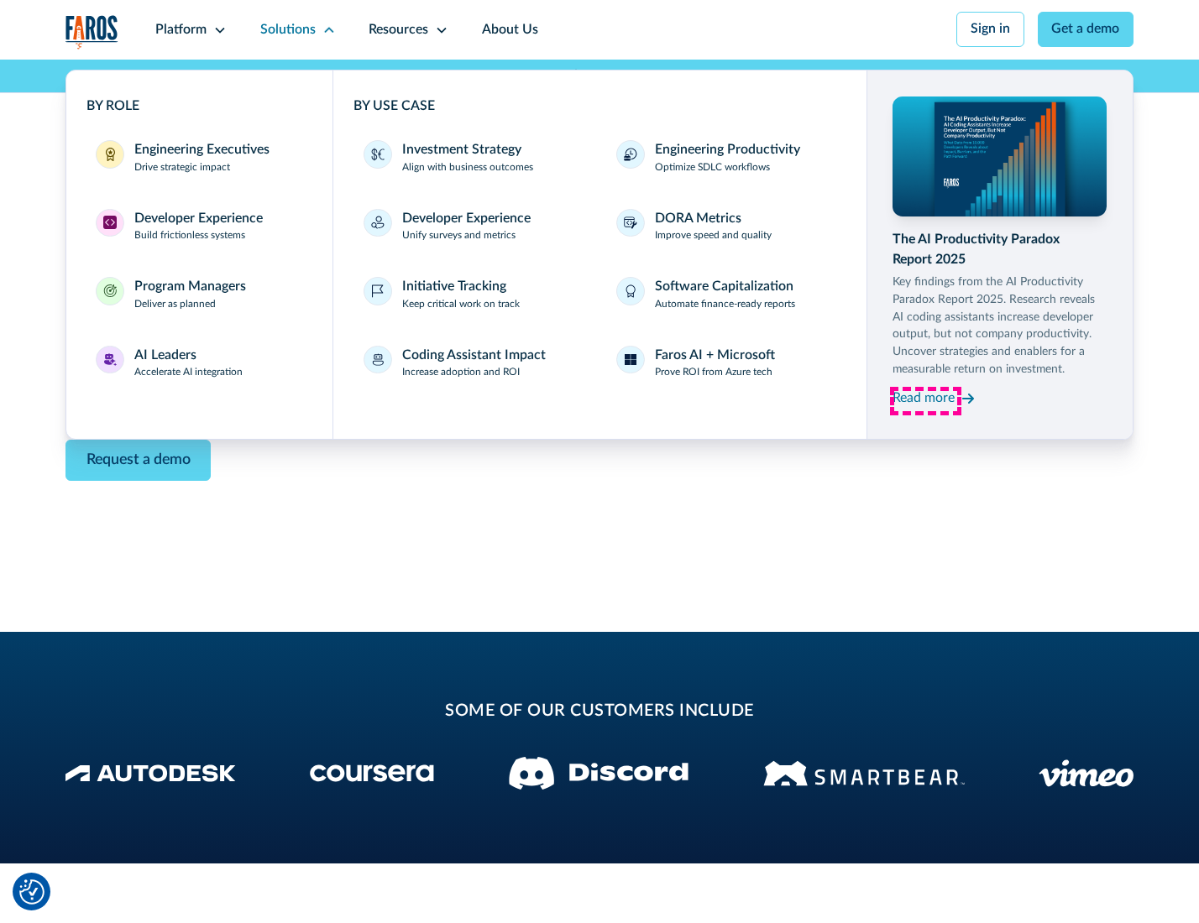
click at [925, 401] on div "Read more" at bounding box center [923, 399] width 62 height 20
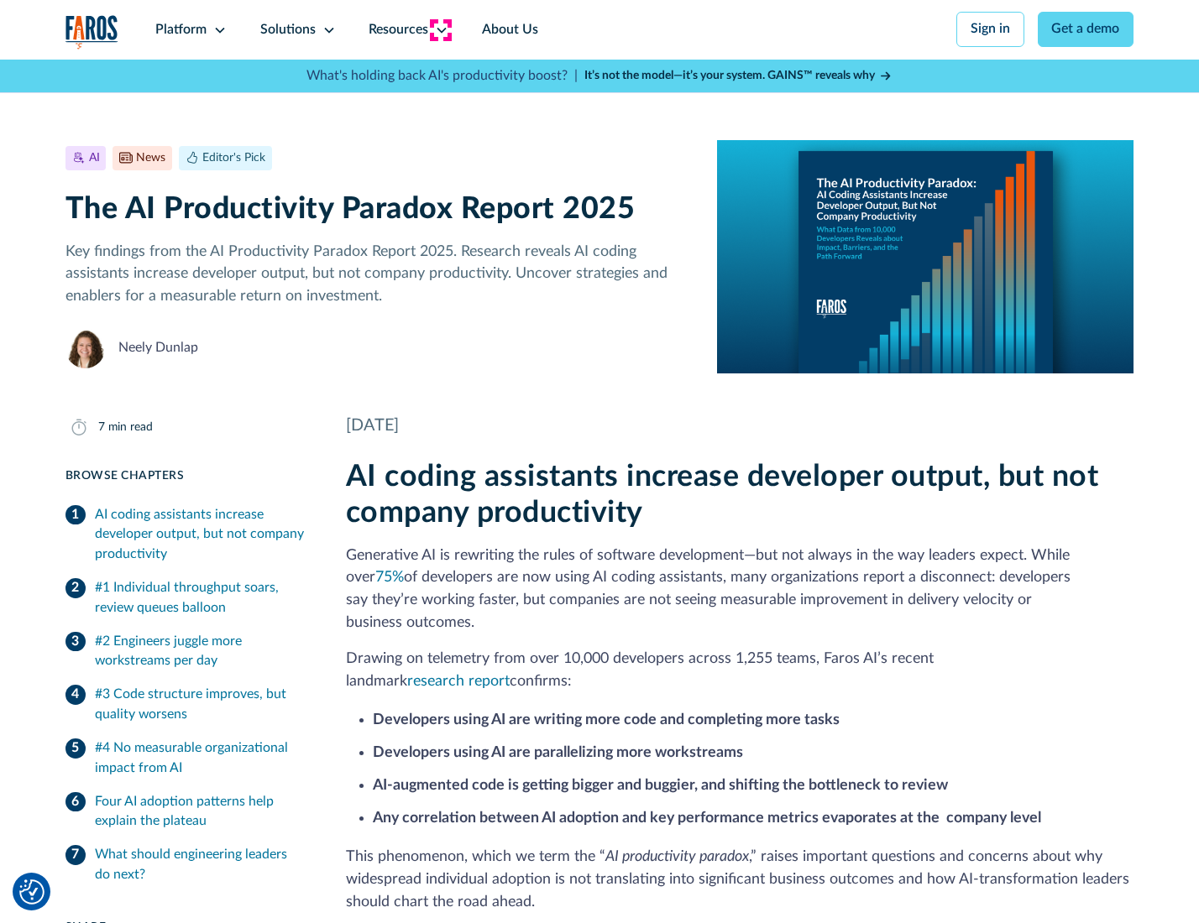
click at [440, 29] on icon at bounding box center [441, 30] width 13 height 13
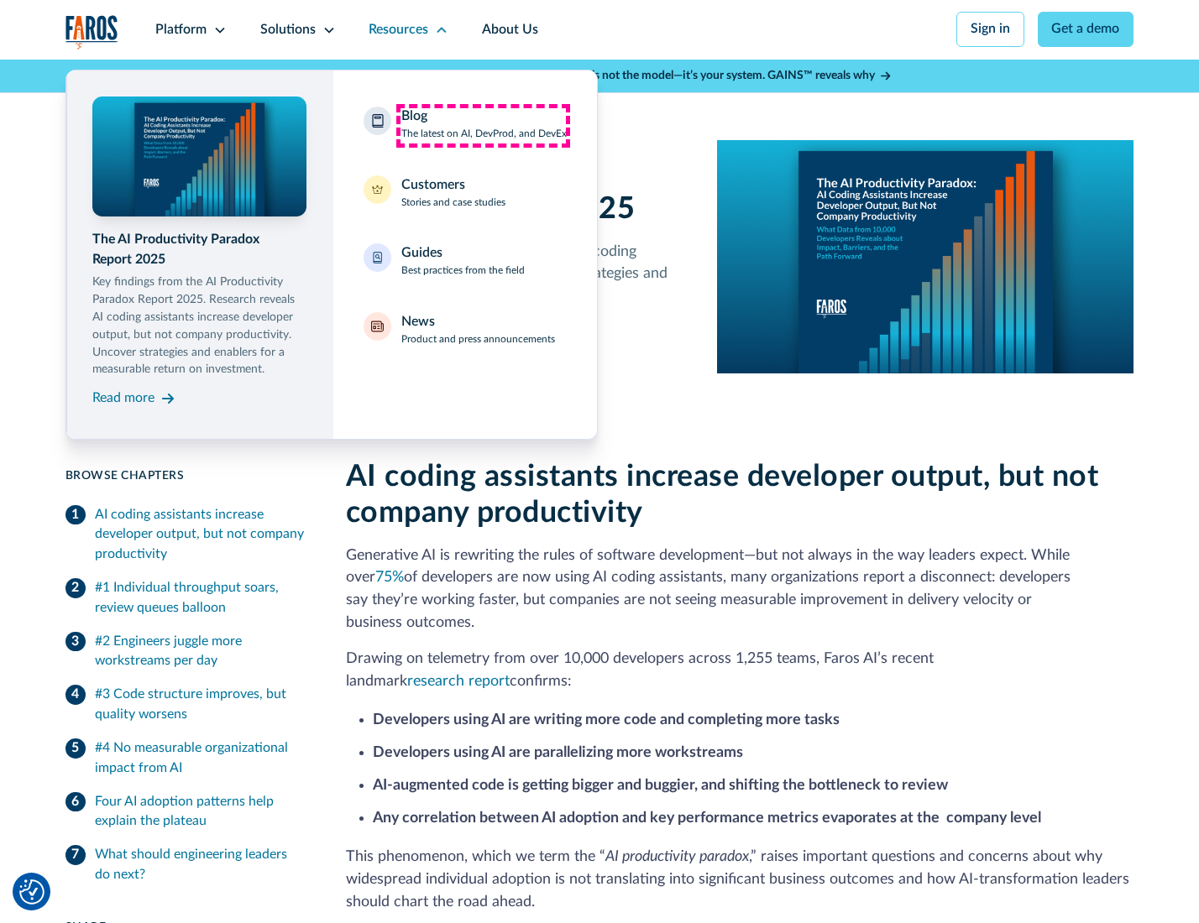
click at [483, 125] on div "Blog The latest on AI, DevProd, and DevEx" at bounding box center [483, 124] width 165 height 35
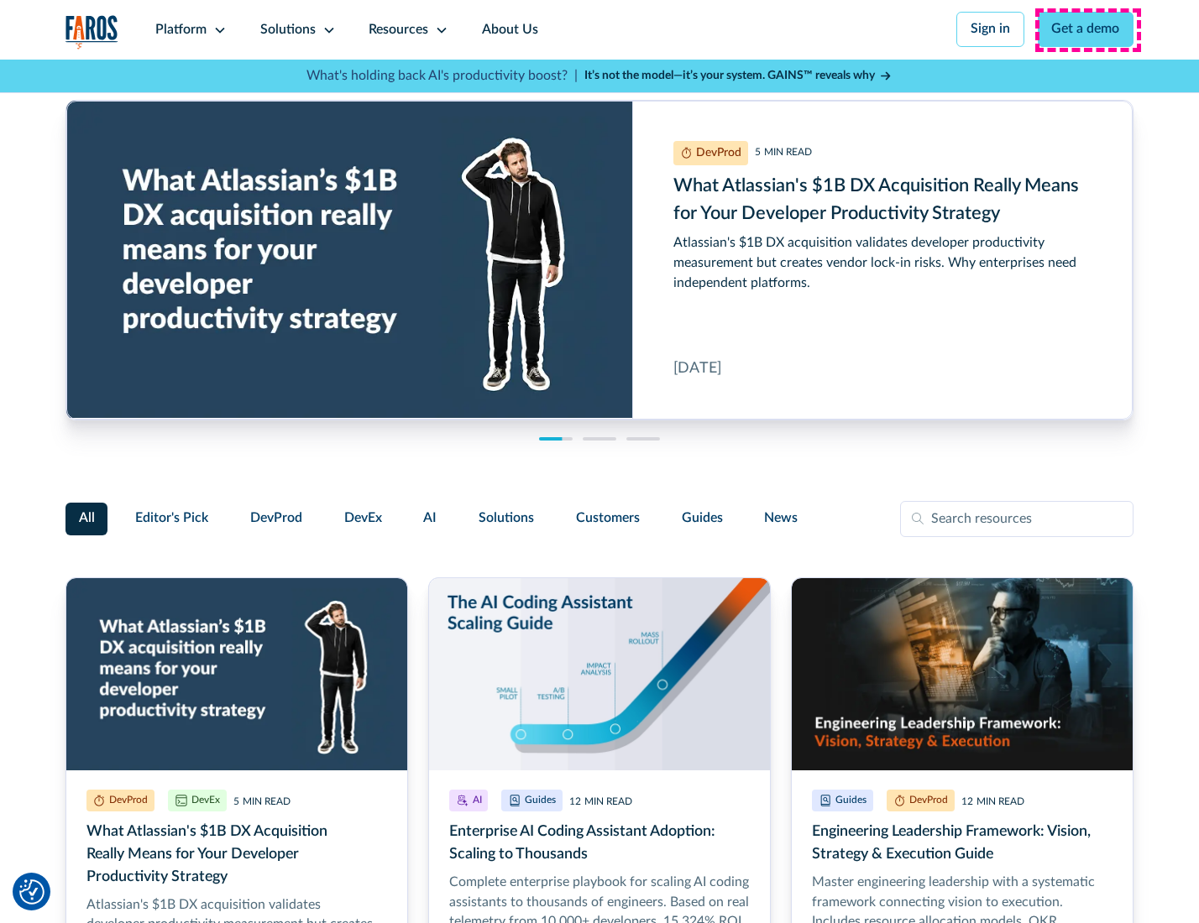
click at [1087, 29] on link "Get a demo" at bounding box center [1086, 29] width 97 height 35
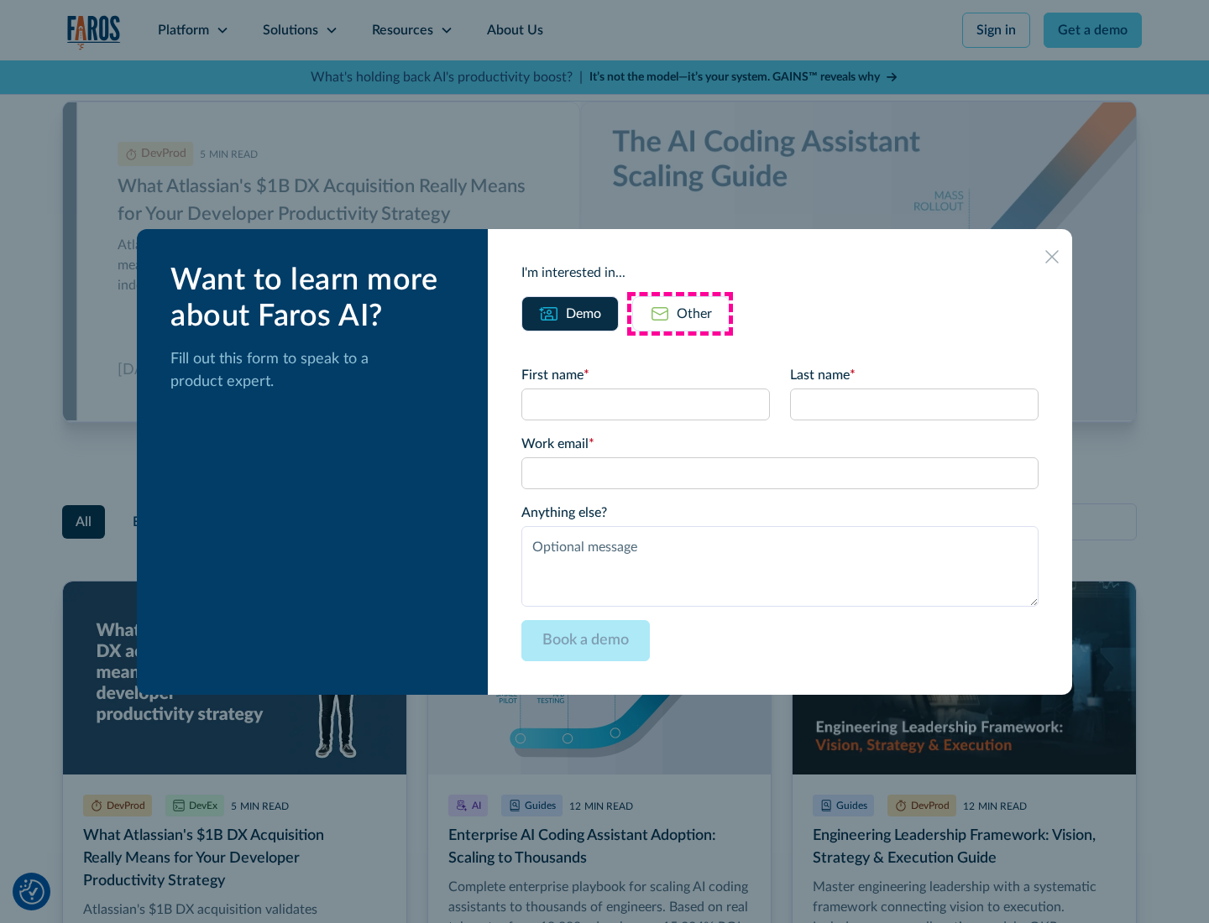
click at [680, 313] on div "Other" at bounding box center [694, 314] width 35 height 20
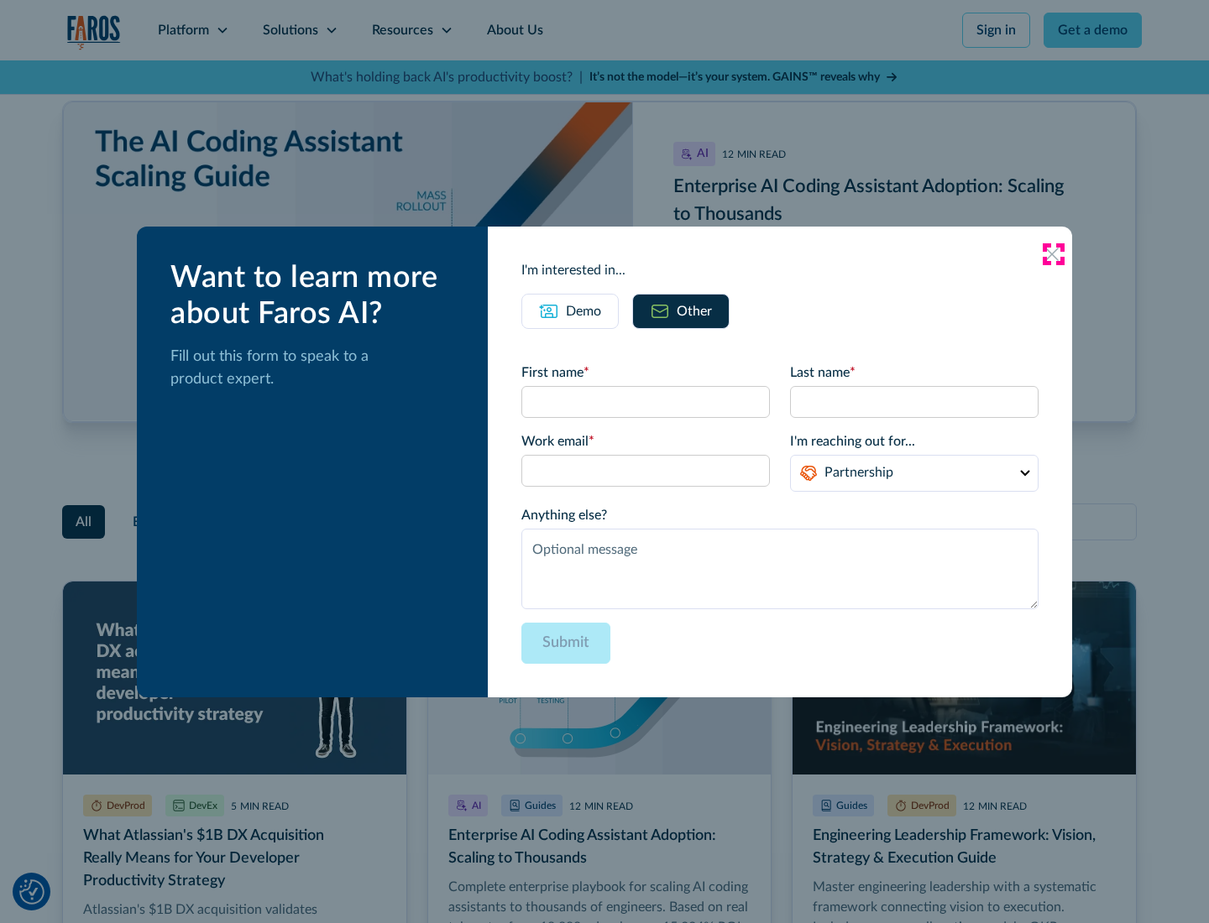
click at [1053, 254] on icon at bounding box center [1051, 254] width 13 height 13
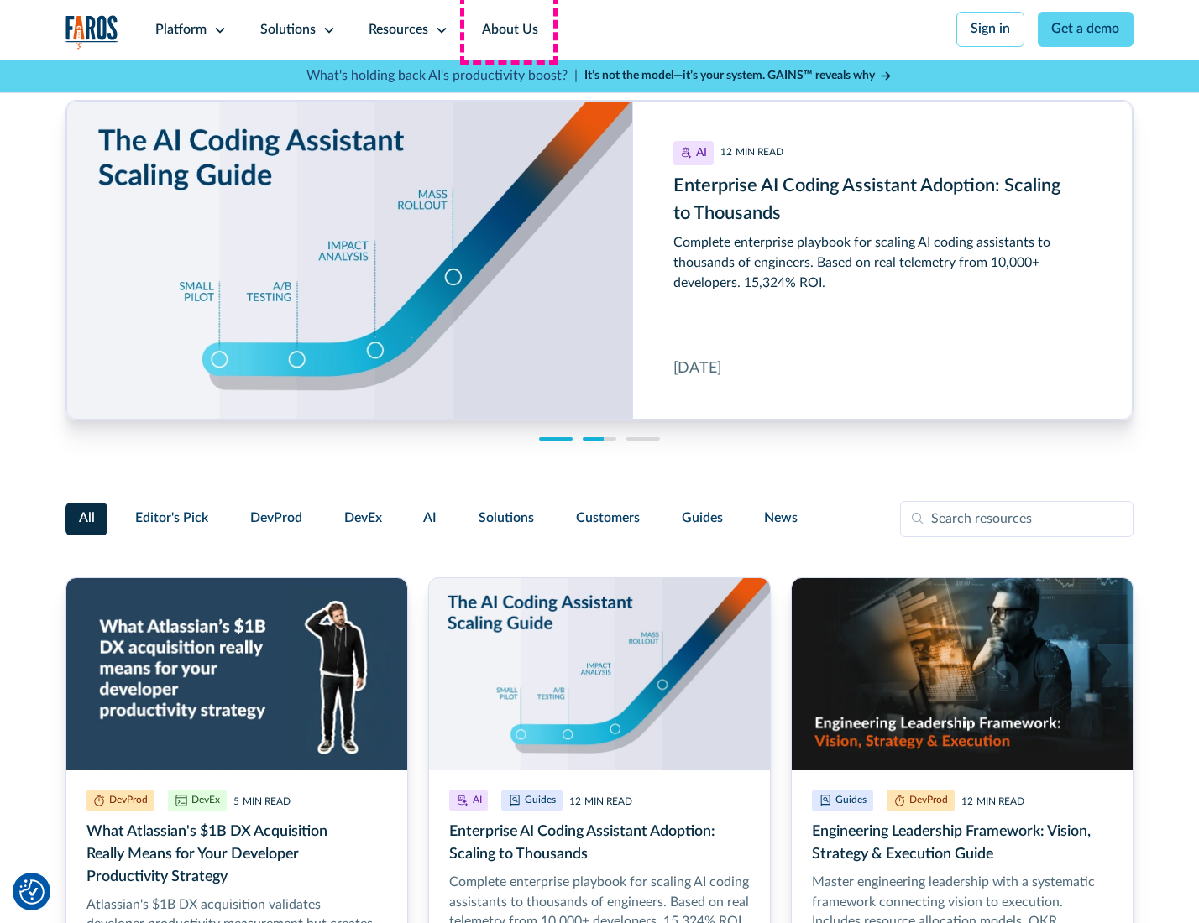
click at [508, 29] on link "About Us" at bounding box center [510, 30] width 90 height 60
